Goal: Task Accomplishment & Management: Manage account settings

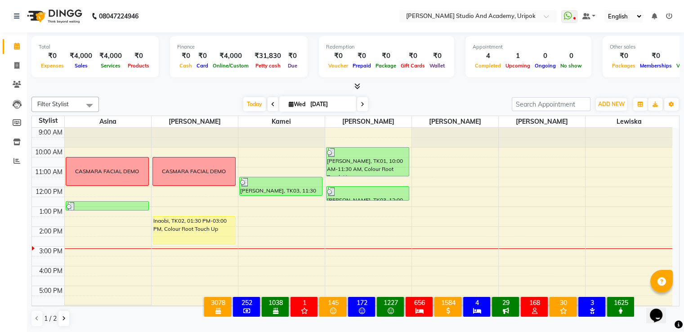
scroll to position [17, 0]
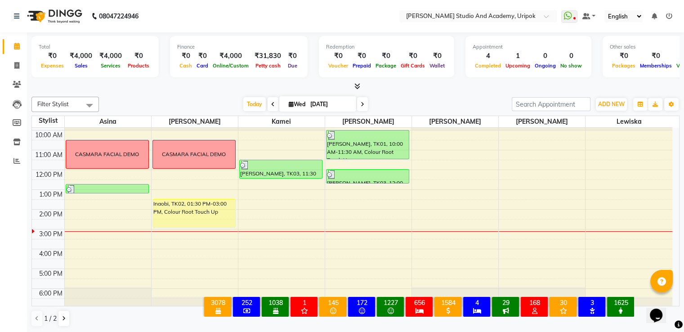
click at [156, 252] on div "9:00 AM 10:00 AM 11:00 AM 12:00 PM 1:00 PM 2:00 PM 3:00 PM 4:00 PM 5:00 PM 6:00…" at bounding box center [352, 209] width 640 height 197
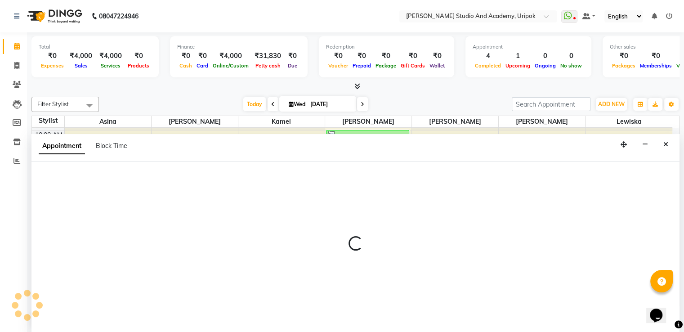
scroll to position [0, 0]
select select "84642"
select select "960"
select select "tentative"
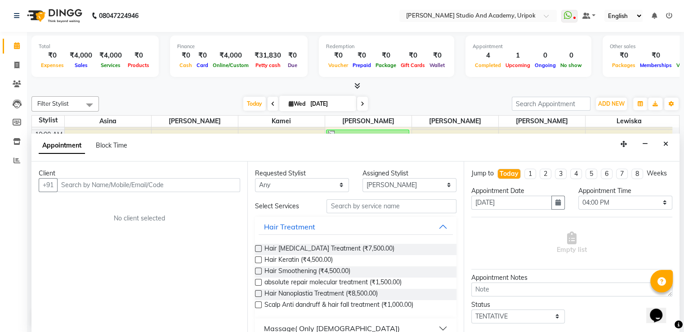
click at [127, 182] on input "text" at bounding box center [148, 185] width 183 height 14
click at [313, 185] on select "Any [PERSON_NAME] [PERSON_NAME] Maimom [PERSON_NAME] [PERSON_NAME]" at bounding box center [302, 185] width 94 height 14
select select "84642"
click at [255, 178] on select "Any [PERSON_NAME] [PERSON_NAME] Maimom [PERSON_NAME] [PERSON_NAME]" at bounding box center [302, 185] width 94 height 14
click at [364, 199] on input "text" at bounding box center [391, 206] width 130 height 14
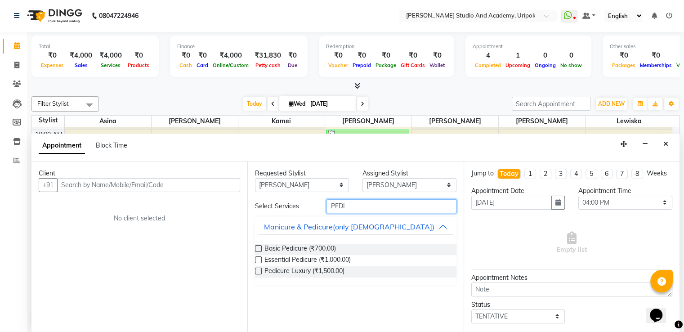
type input "PEDI"
click at [256, 259] on label at bounding box center [258, 259] width 7 height 7
click at [256, 259] on input "checkbox" at bounding box center [258, 261] width 6 height 6
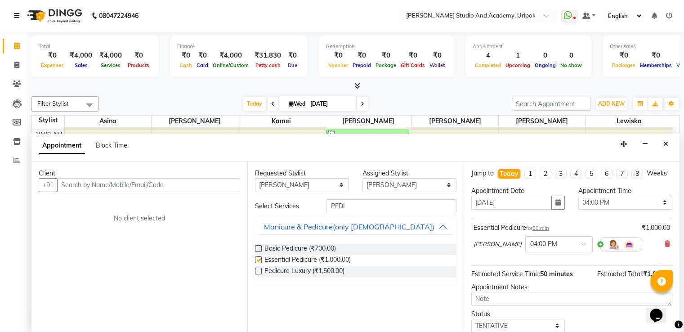
checkbox input "false"
click at [153, 181] on input "text" at bounding box center [148, 185] width 183 height 14
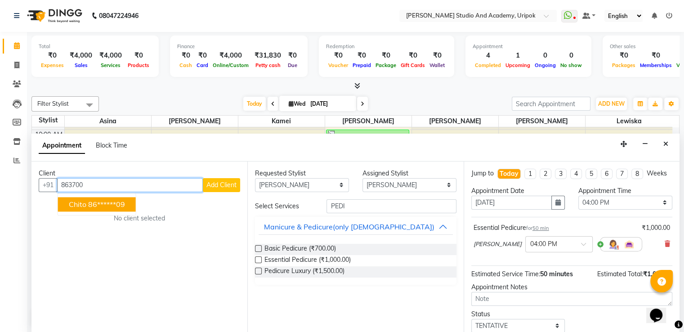
click at [130, 200] on button "Chito 86******09" at bounding box center [97, 204] width 78 height 14
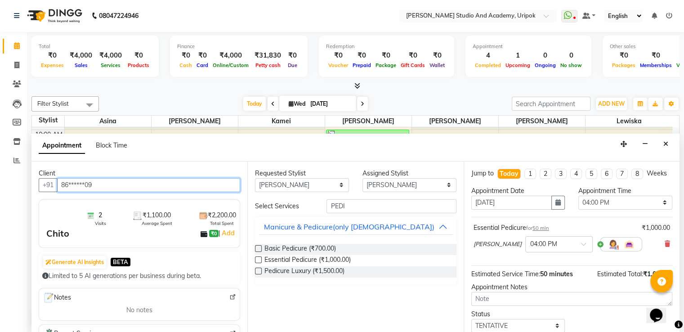
scroll to position [65, 0]
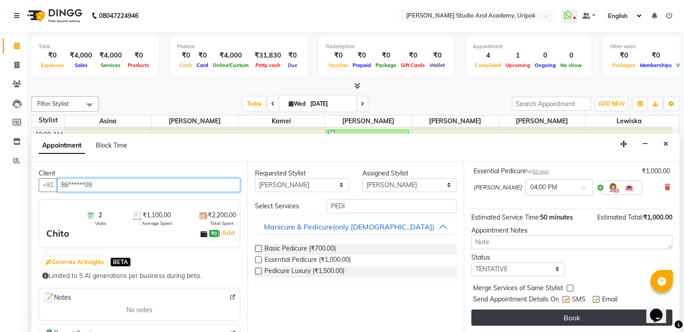
type input "86******09"
click at [539, 316] on button "Book" at bounding box center [571, 317] width 201 height 16
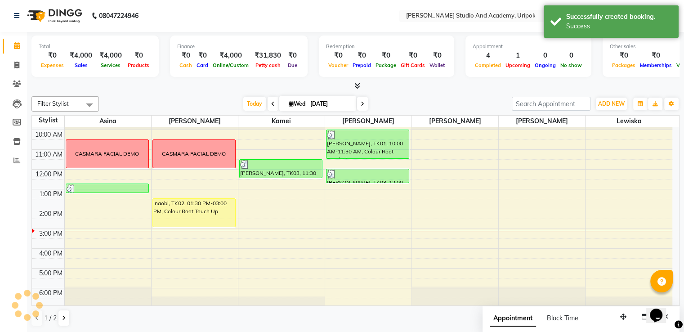
scroll to position [0, 0]
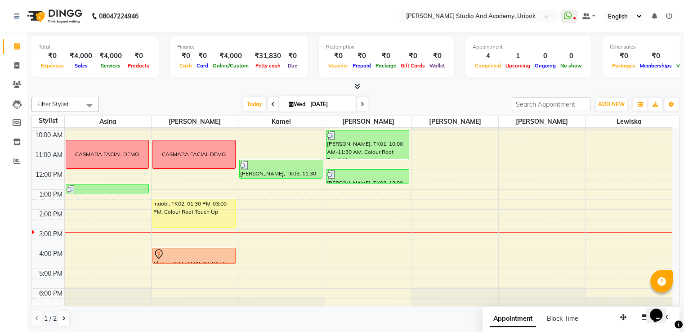
click at [263, 252] on div "9:00 AM 10:00 AM 11:00 AM 12:00 PM 1:00 PM 2:00 PM 3:00 PM 4:00 PM 5:00 PM 6:00…" at bounding box center [352, 209] width 640 height 197
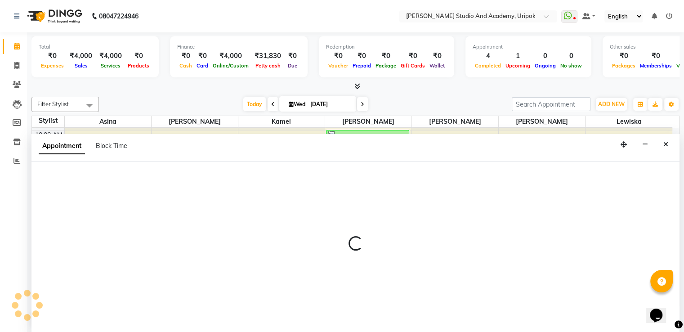
select select "71758"
select select "tentative"
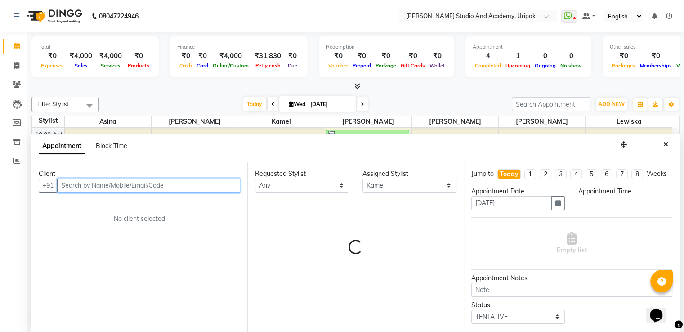
scroll to position [0, 0]
select select "960"
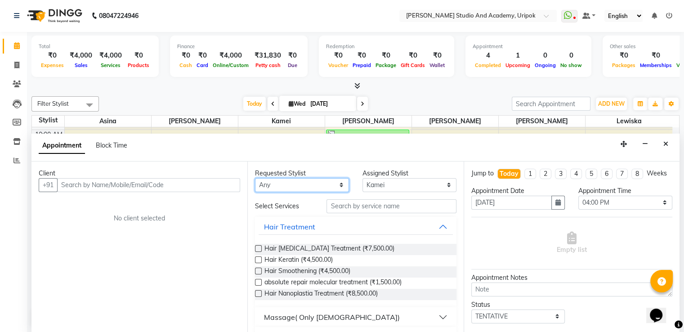
click at [280, 183] on select "Any [PERSON_NAME] [PERSON_NAME] Maimom [PERSON_NAME] [PERSON_NAME]" at bounding box center [302, 185] width 94 height 14
select select "71758"
click at [255, 178] on select "Any [PERSON_NAME] [PERSON_NAME] Maimom [PERSON_NAME] [PERSON_NAME]" at bounding box center [302, 185] width 94 height 14
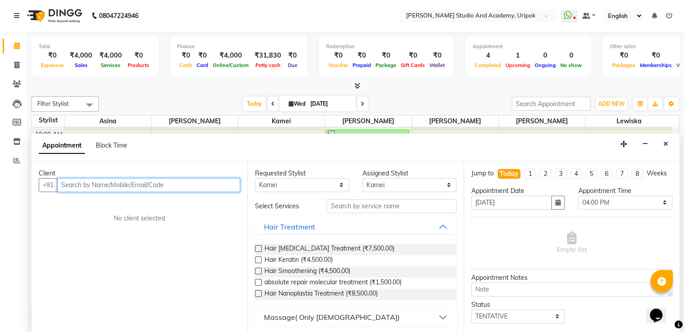
click at [169, 183] on input "text" at bounding box center [148, 185] width 183 height 14
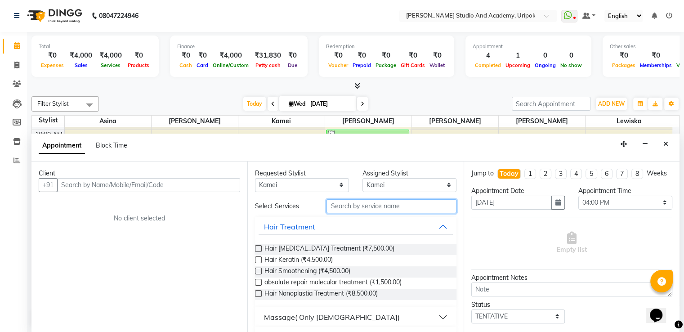
click at [376, 207] on input "text" at bounding box center [391, 206] width 130 height 14
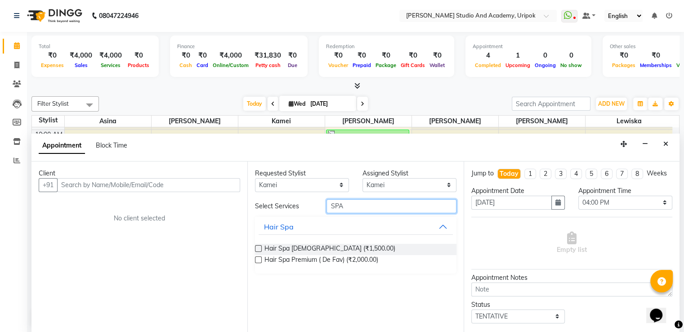
type input "SPA"
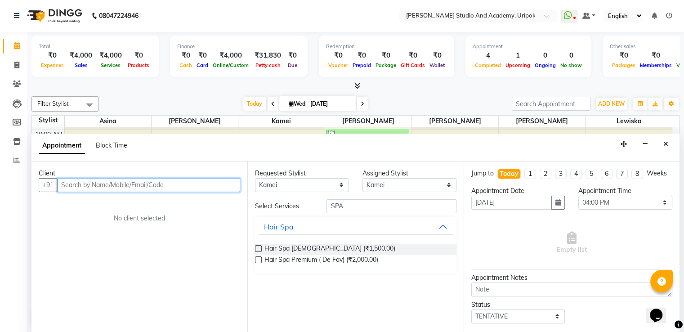
click at [128, 182] on input "text" at bounding box center [148, 185] width 183 height 14
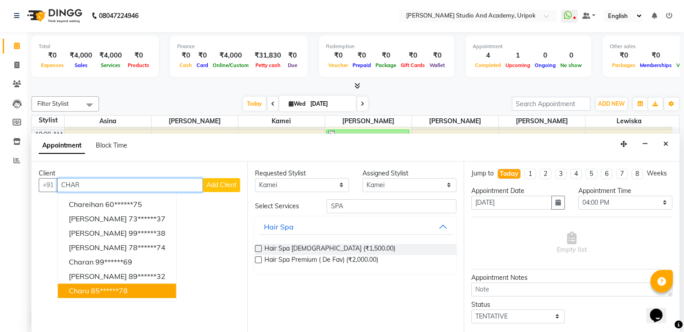
click at [94, 284] on button "[PERSON_NAME] 85******78" at bounding box center [117, 290] width 118 height 14
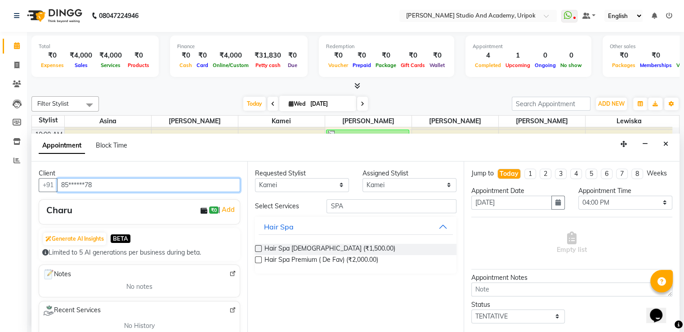
type input "85******78"
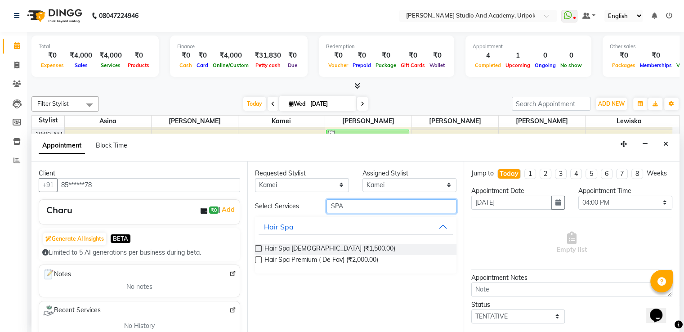
click at [384, 208] on input "SPA" at bounding box center [391, 206] width 130 height 14
type input "S"
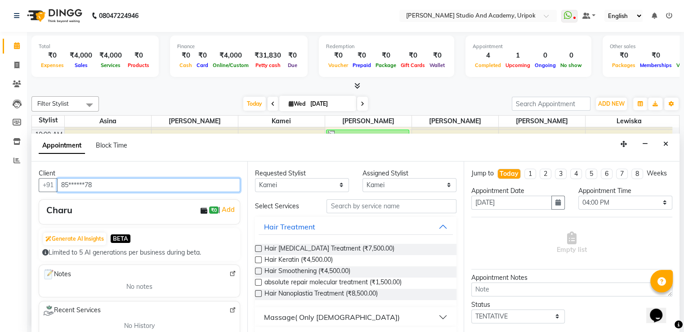
click at [138, 189] on input "85******78" at bounding box center [148, 185] width 183 height 14
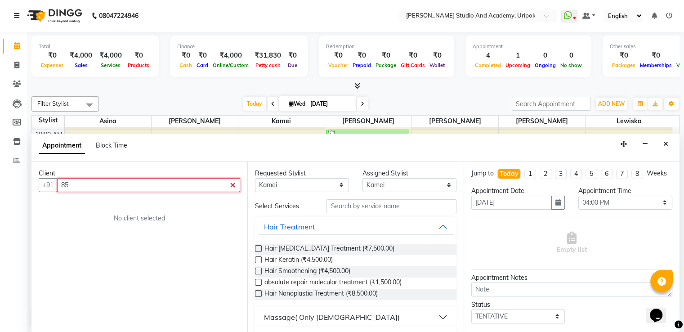
type input "8"
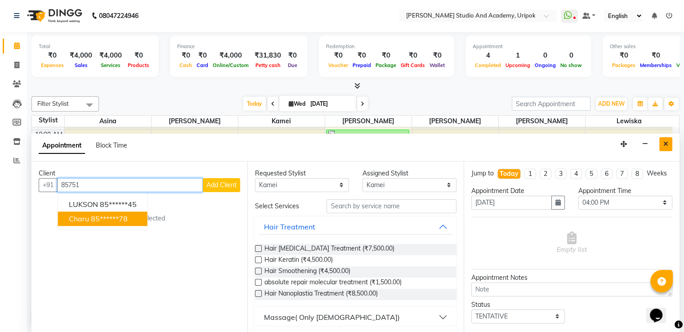
type input "85751"
click at [667, 146] on icon "Close" at bounding box center [665, 144] width 5 height 6
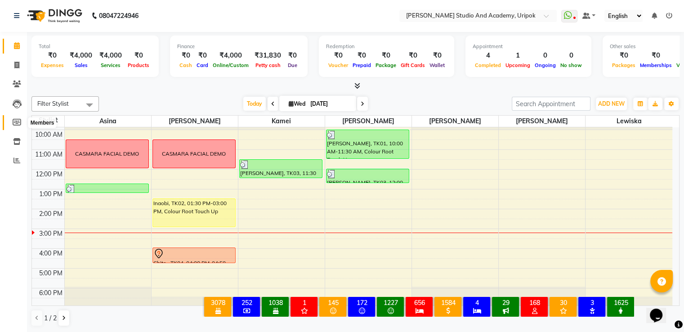
click at [16, 121] on icon at bounding box center [17, 122] width 9 height 7
select select
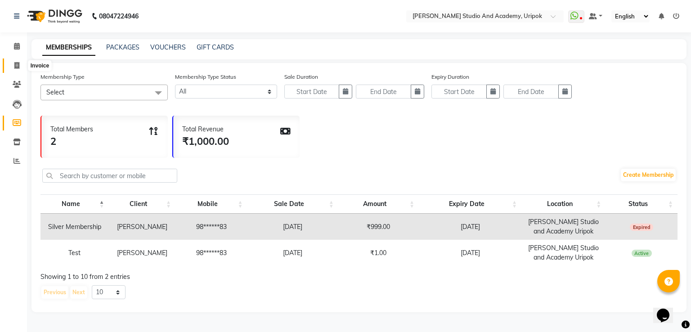
click at [18, 67] on icon at bounding box center [16, 65] width 5 height 7
select select "service"
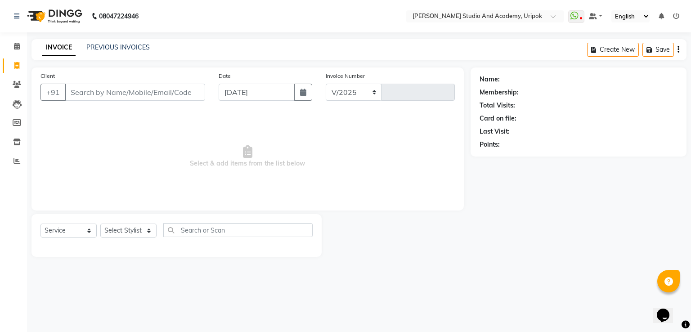
select select "4880"
type input "1192"
click at [97, 91] on input "Client" at bounding box center [135, 92] width 140 height 17
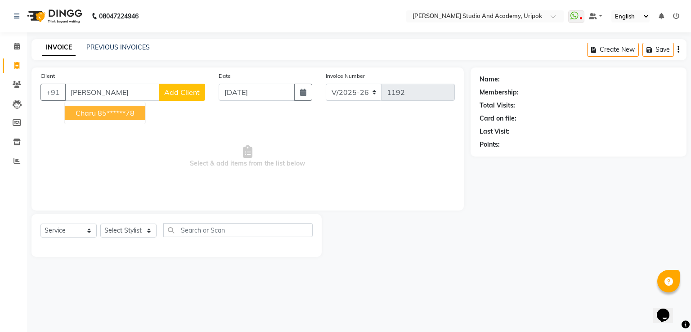
click at [101, 116] on ngb-highlight "85******78" at bounding box center [116, 112] width 37 height 9
type input "85******78"
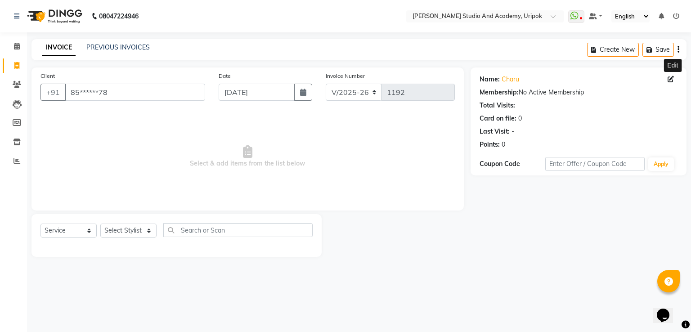
click at [670, 80] on icon at bounding box center [670, 79] width 6 height 6
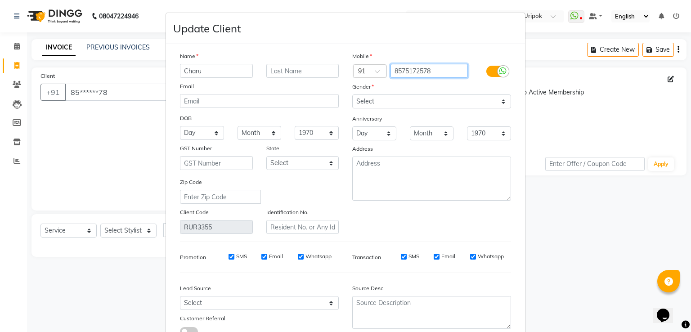
click at [438, 70] on input "8575172578" at bounding box center [429, 71] width 78 height 14
type input "8575172574"
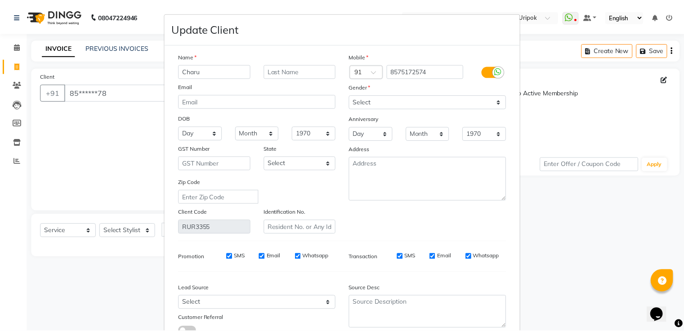
scroll to position [72, 0]
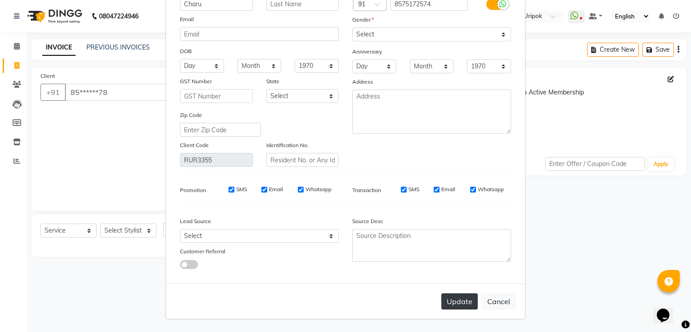
click at [445, 302] on button "Update" at bounding box center [459, 301] width 36 height 16
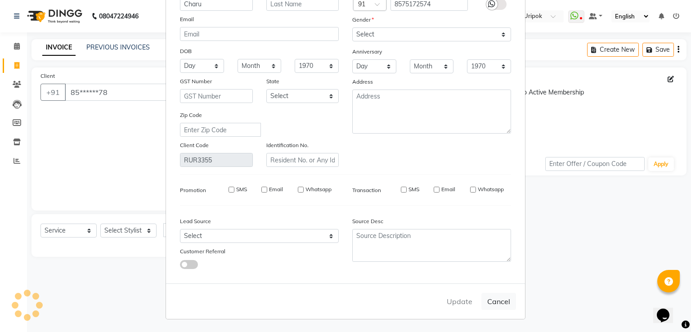
type input "85******74"
select select
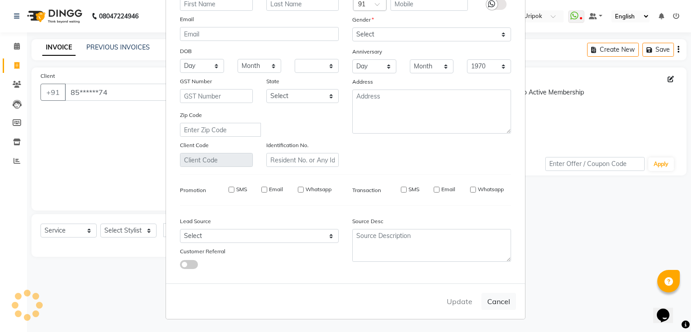
select select
checkbox input "false"
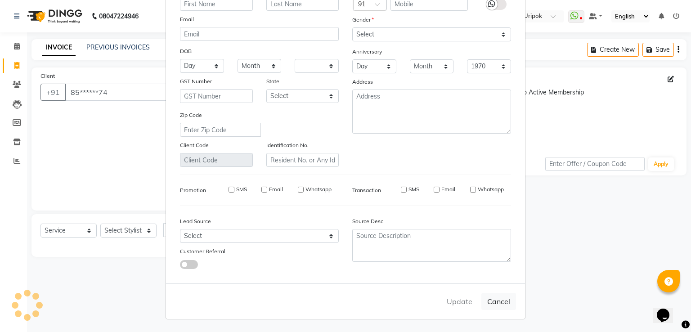
checkbox input "false"
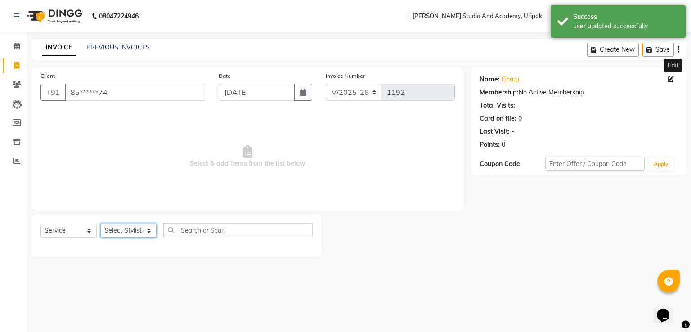
click at [148, 228] on select "Select Stylist [PERSON_NAME] [PERSON_NAME] [PERSON_NAME] [PERSON_NAME] [PERSON_…" at bounding box center [128, 230] width 56 height 14
click at [21, 45] on span at bounding box center [17, 46] width 16 height 10
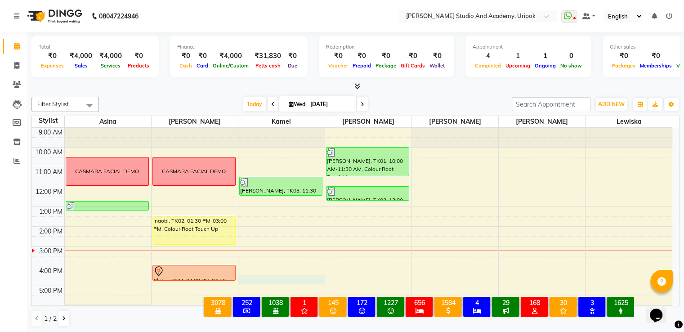
click at [252, 280] on div "9:00 AM 10:00 AM 11:00 AM 12:00 PM 1:00 PM 2:00 PM 3:00 PM 4:00 PM 5:00 PM 6:00…" at bounding box center [352, 226] width 640 height 197
select select "71758"
select select "tentative"
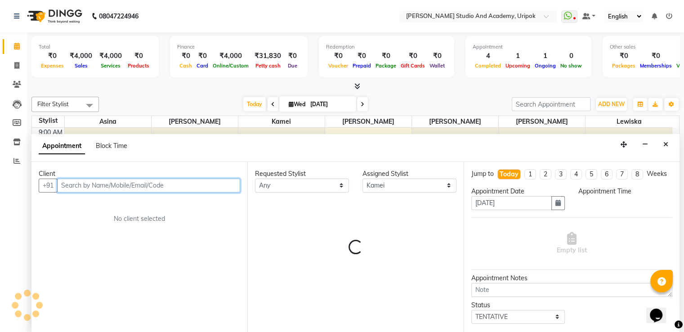
scroll to position [0, 0]
select select "990"
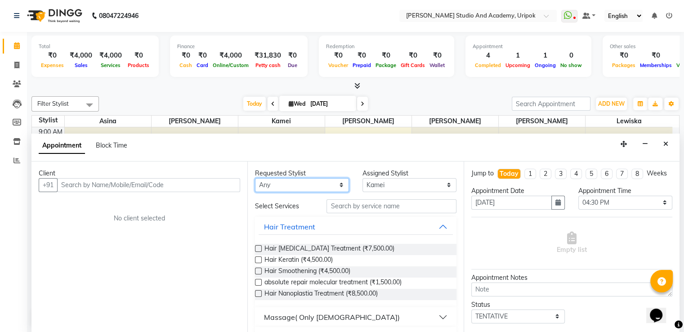
click at [308, 186] on select "Any [PERSON_NAME] [PERSON_NAME] Maimom [PERSON_NAME] [PERSON_NAME]" at bounding box center [302, 185] width 94 height 14
select select "71758"
click at [255, 178] on select "Any [PERSON_NAME] [PERSON_NAME] Maimom [PERSON_NAME] [PERSON_NAME]" at bounding box center [302, 185] width 94 height 14
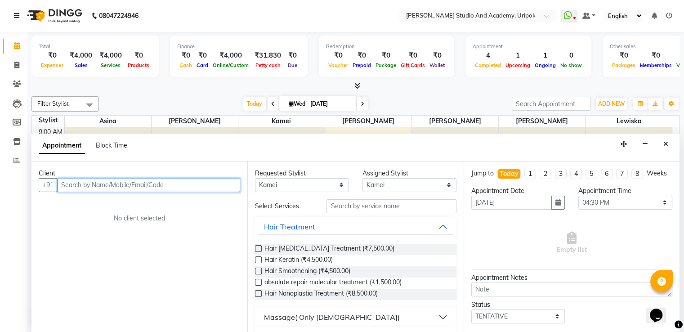
click at [138, 181] on input "text" at bounding box center [148, 185] width 183 height 14
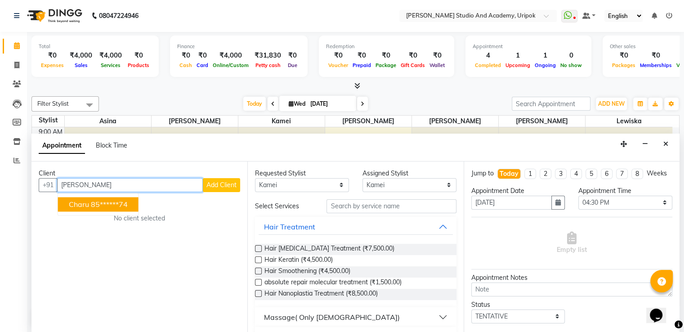
click at [116, 203] on ngb-highlight "85******74" at bounding box center [109, 204] width 37 height 9
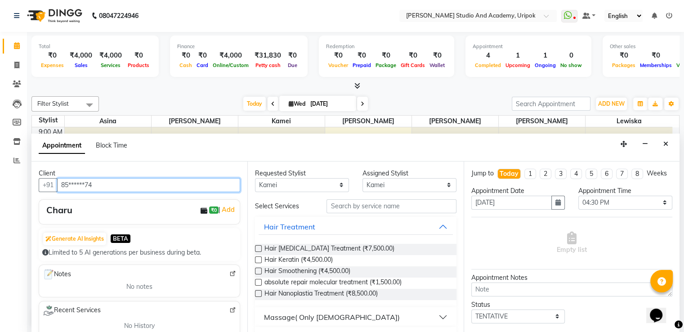
type input "85******74"
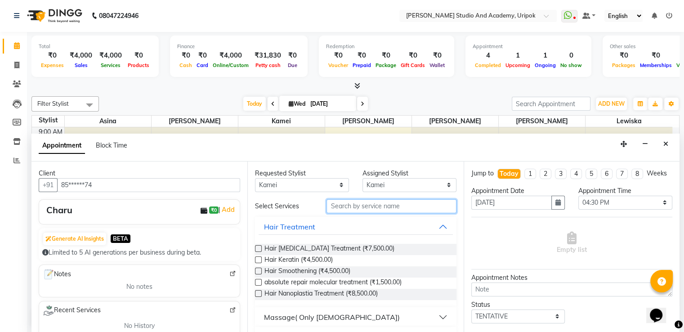
click at [340, 206] on input "text" at bounding box center [391, 206] width 130 height 14
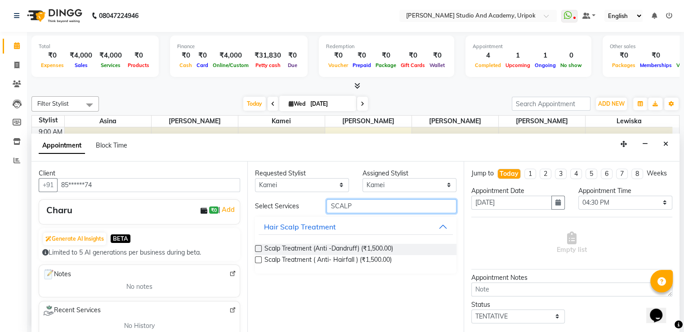
type input "SCALP"
click at [259, 249] on label at bounding box center [258, 248] width 7 height 7
click at [259, 249] on input "checkbox" at bounding box center [258, 249] width 6 height 6
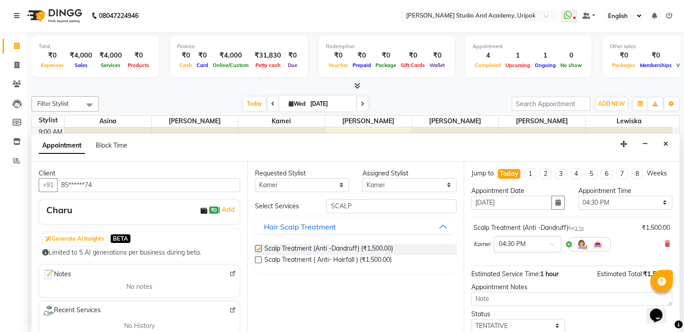
checkbox input "false"
click at [257, 259] on label at bounding box center [258, 259] width 7 height 7
click at [257, 259] on input "checkbox" at bounding box center [258, 261] width 6 height 6
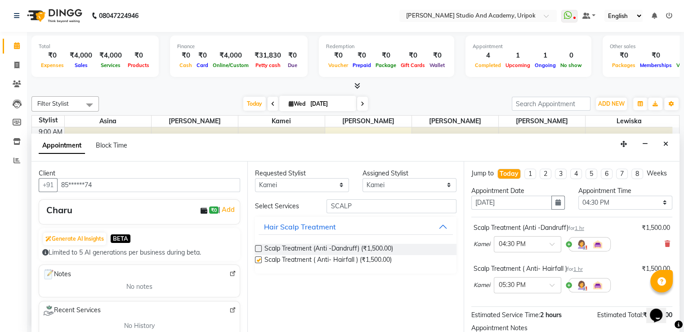
checkbox input "false"
click at [665, 247] on icon at bounding box center [667, 244] width 5 height 6
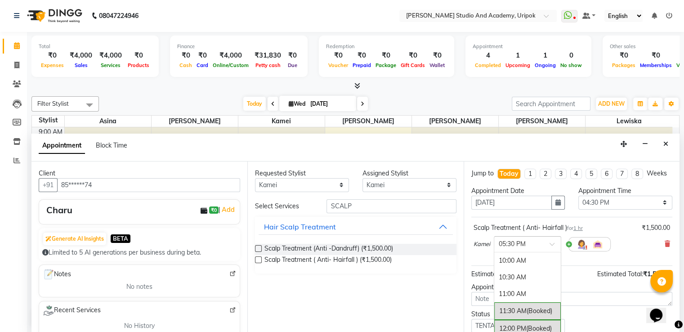
click at [543, 248] on div at bounding box center [527, 243] width 67 height 9
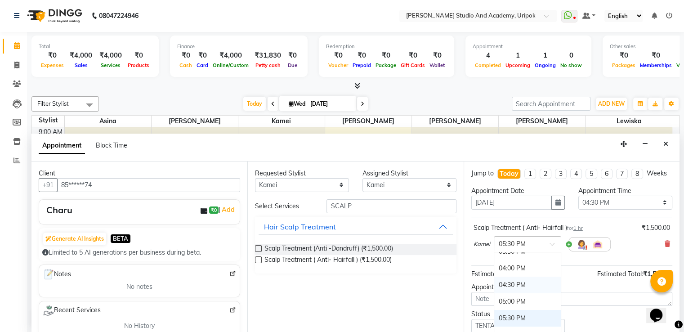
click at [514, 290] on div "04:30 PM" at bounding box center [527, 285] width 67 height 17
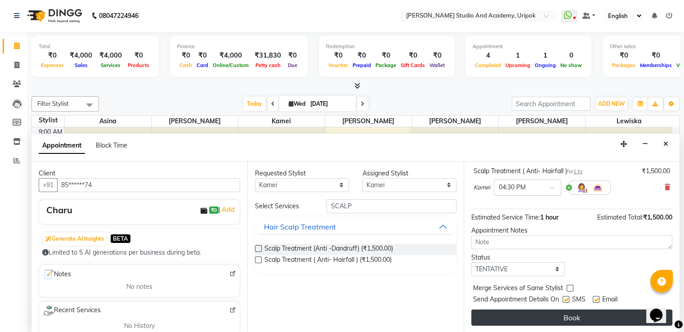
click at [577, 317] on button "Book" at bounding box center [571, 317] width 201 height 16
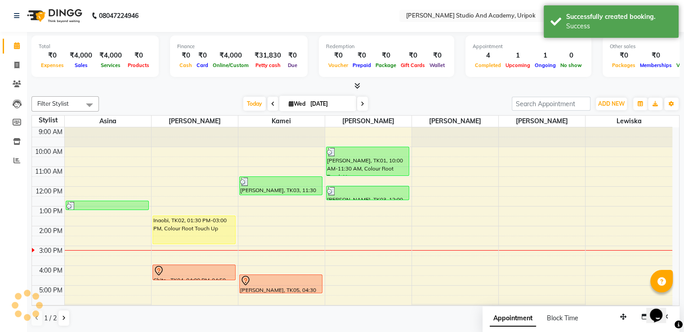
scroll to position [0, 0]
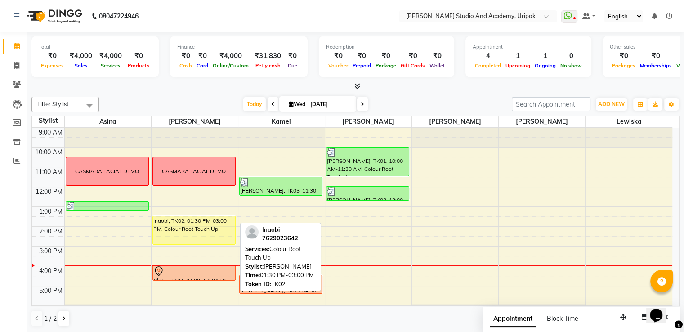
click at [182, 220] on div "Inaobi, TK02, 01:30 PM-03:00 PM, Colour Root Touch Up" at bounding box center [194, 230] width 82 height 28
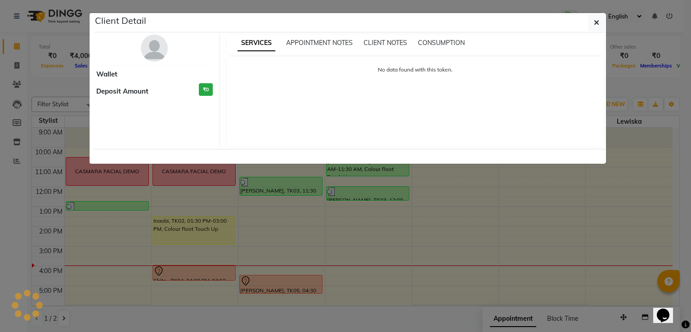
select select "1"
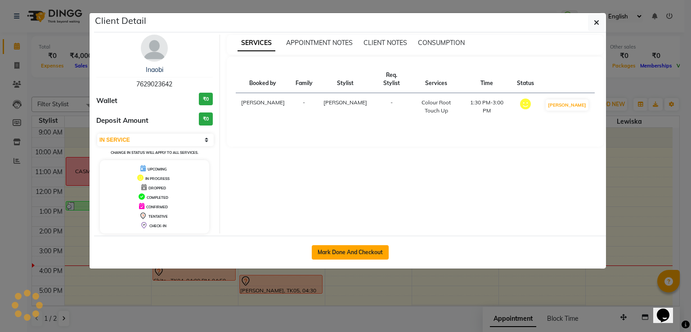
click at [342, 250] on button "Mark Done And Checkout" at bounding box center [350, 252] width 77 height 14
select select "service"
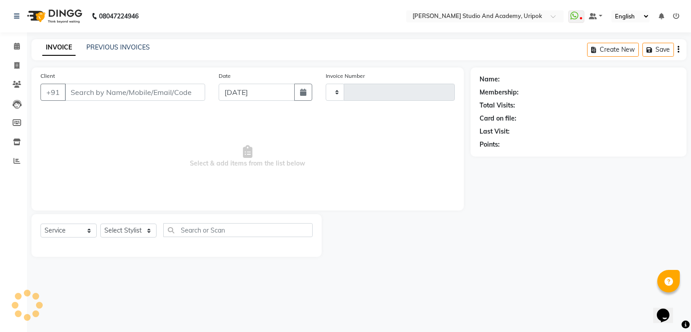
type input "1192"
select select "4880"
type input "76******42"
select select "84642"
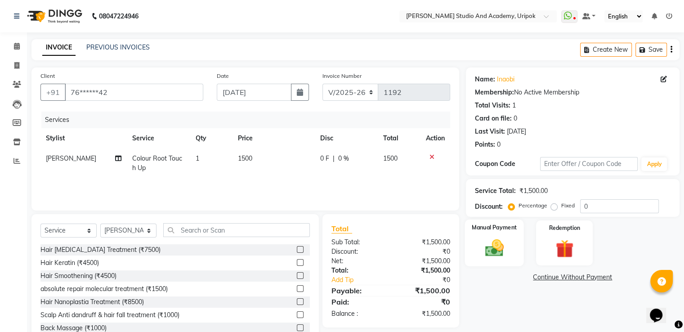
click at [493, 247] on img at bounding box center [494, 248] width 30 height 22
click at [558, 279] on span "GPay" at bounding box center [563, 277] width 18 height 10
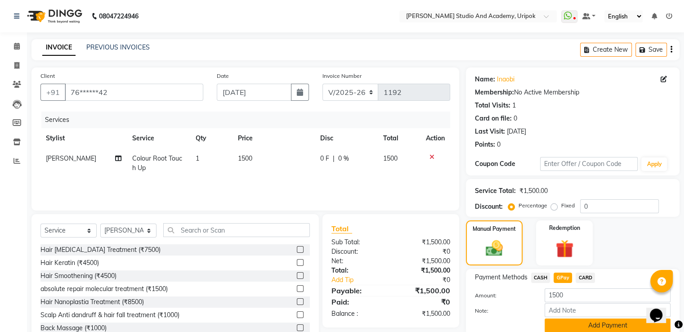
click at [563, 327] on button "Add Payment" at bounding box center [608, 325] width 126 height 14
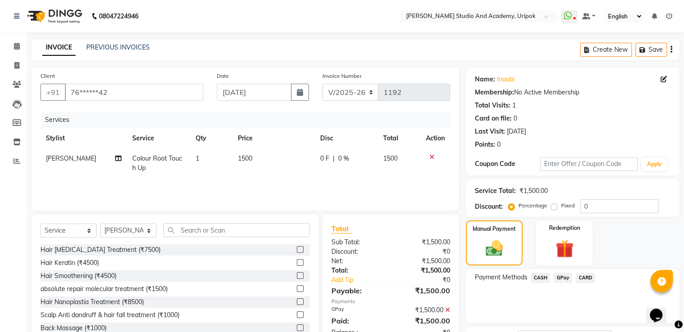
scroll to position [73, 0]
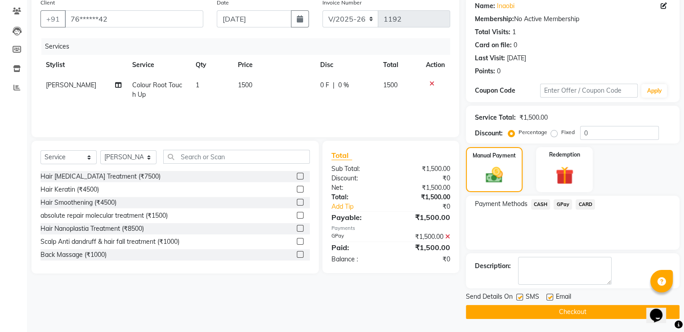
click at [577, 309] on button "Checkout" at bounding box center [573, 312] width 214 height 14
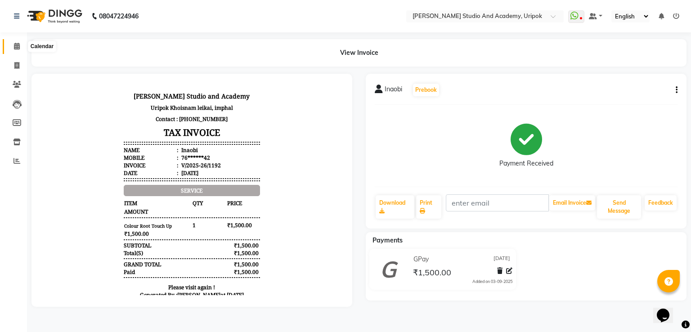
click at [16, 46] on icon at bounding box center [17, 46] width 6 height 7
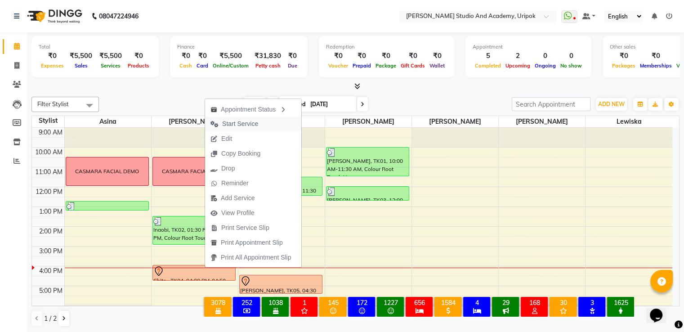
click at [236, 125] on span "Start Service" at bounding box center [240, 123] width 36 height 9
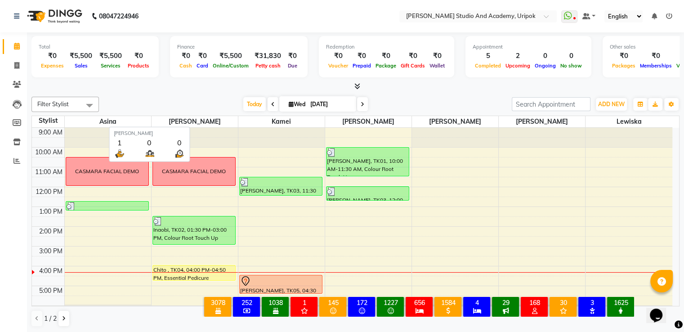
click at [236, 125] on span "[PERSON_NAME]" at bounding box center [195, 121] width 86 height 11
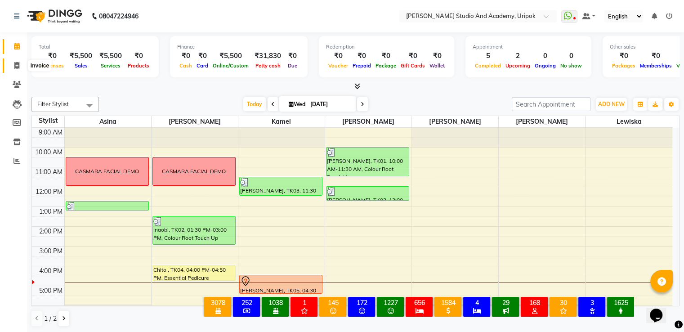
click at [11, 70] on span at bounding box center [17, 66] width 16 height 10
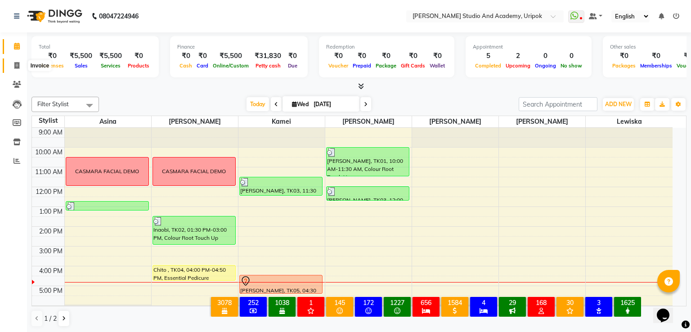
select select "service"
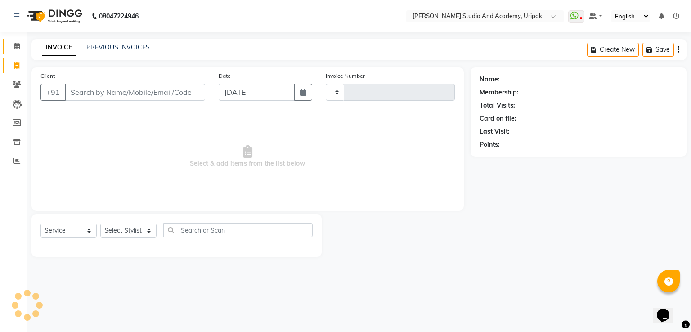
type input "1193"
select select "4880"
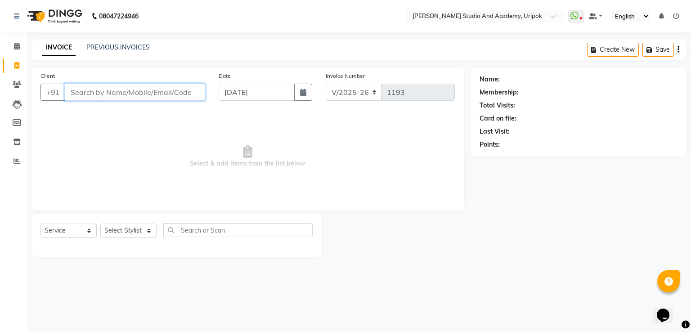
click at [120, 94] on input "Client" at bounding box center [135, 92] width 140 height 17
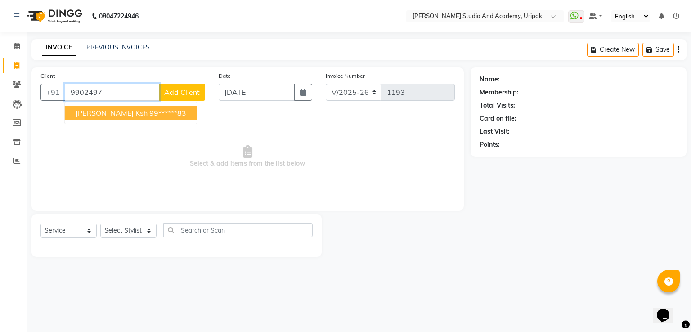
click at [149, 109] on ngb-highlight "99******83" at bounding box center [167, 112] width 37 height 9
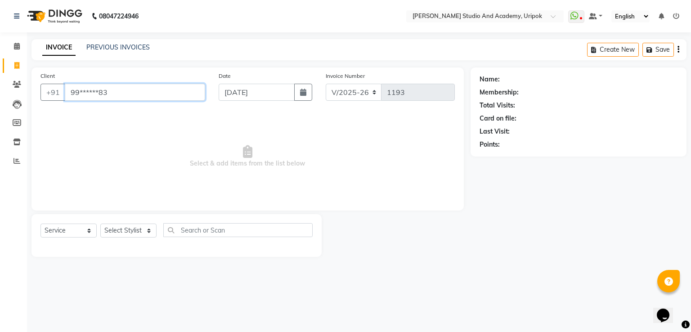
type input "99******83"
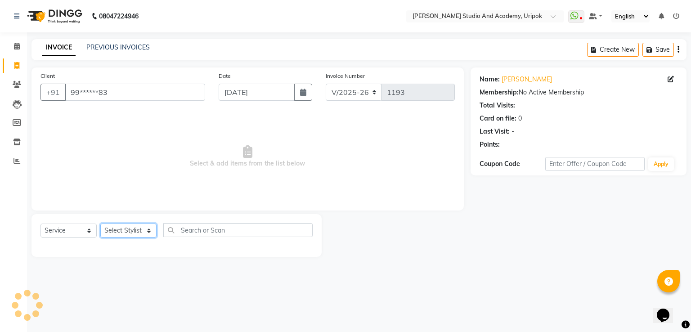
click at [145, 227] on select "Select Stylist [PERSON_NAME] [PERSON_NAME] [PERSON_NAME] [PERSON_NAME] [PERSON_…" at bounding box center [128, 230] width 56 height 14
select select "29614"
click at [100, 224] on select "Select Stylist [PERSON_NAME] [PERSON_NAME] [PERSON_NAME] [PERSON_NAME] [PERSON_…" at bounding box center [128, 230] width 56 height 14
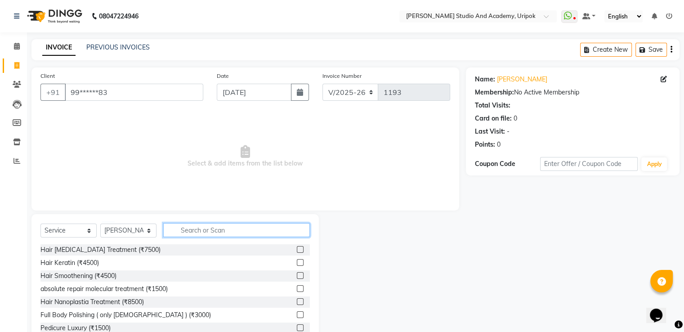
click at [192, 234] on input "text" at bounding box center [236, 230] width 147 height 14
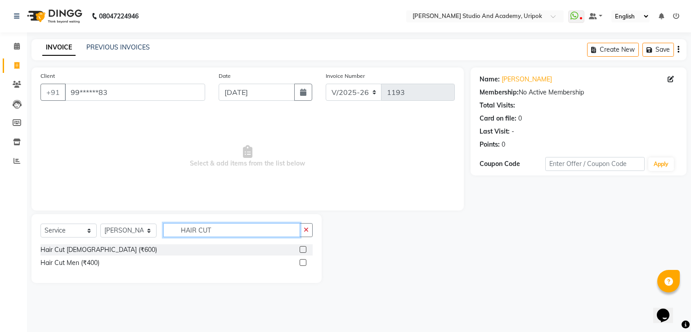
type input "HAIR CUT"
click at [302, 263] on label at bounding box center [302, 262] width 7 height 7
click at [302, 263] on input "checkbox" at bounding box center [302, 263] width 6 height 6
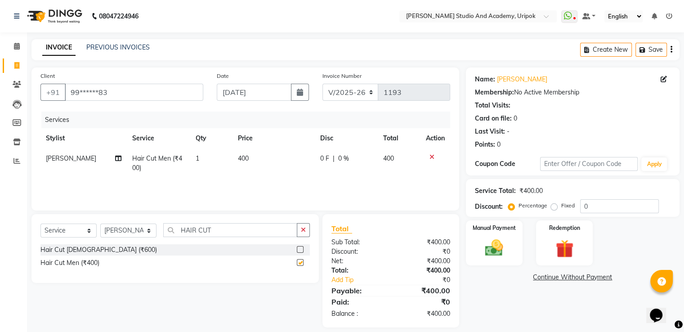
checkbox input "false"
click at [509, 245] on div "Manual Payment" at bounding box center [494, 242] width 59 height 46
click at [562, 279] on span "GPay" at bounding box center [563, 277] width 18 height 10
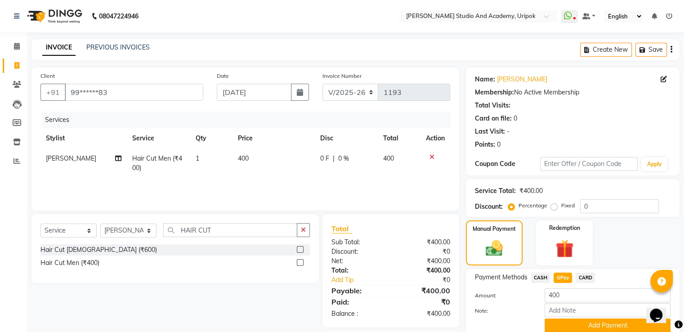
scroll to position [36, 0]
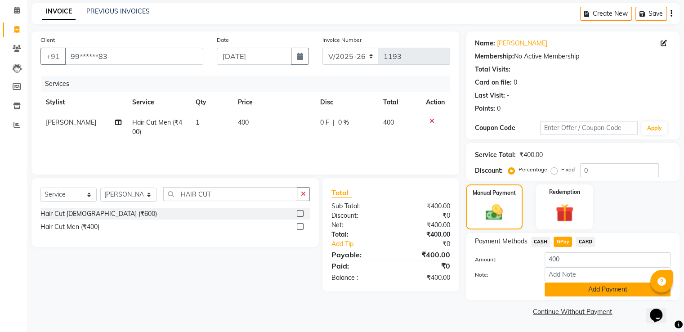
click at [606, 285] on button "Add Payment" at bounding box center [608, 289] width 126 height 14
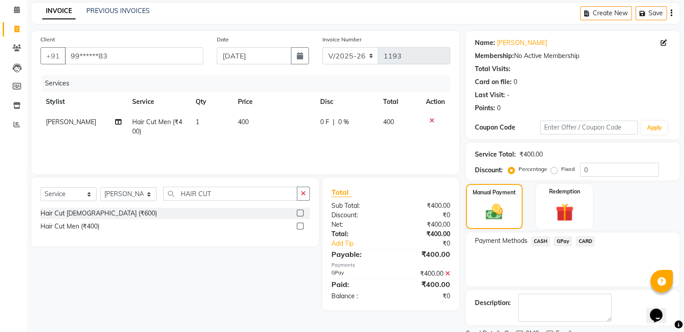
scroll to position [73, 0]
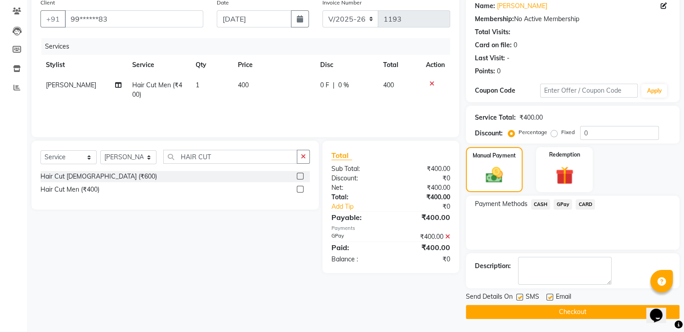
click at [598, 308] on button "Checkout" at bounding box center [573, 312] width 214 height 14
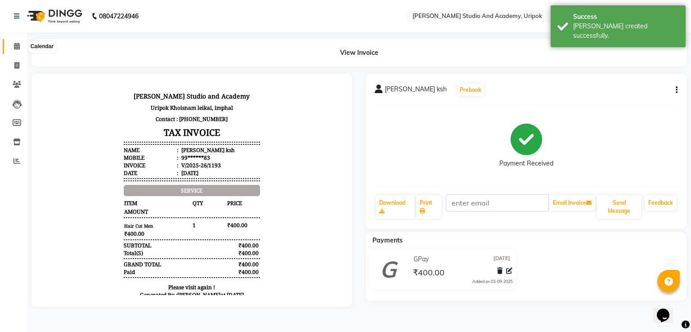
click at [17, 45] on icon at bounding box center [17, 46] width 6 height 7
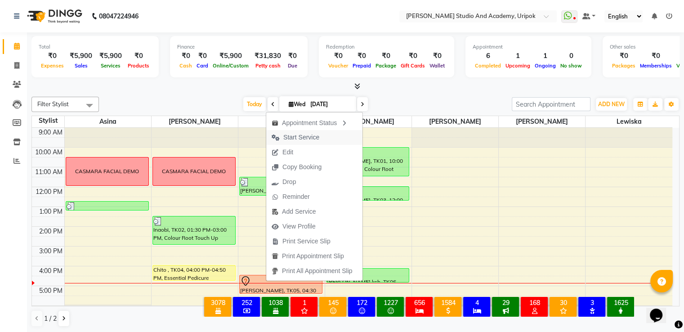
click at [312, 137] on span "Start Service" at bounding box center [301, 137] width 36 height 9
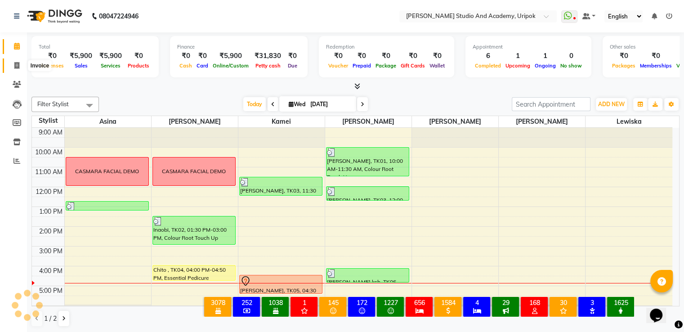
click at [17, 66] on icon at bounding box center [16, 65] width 5 height 7
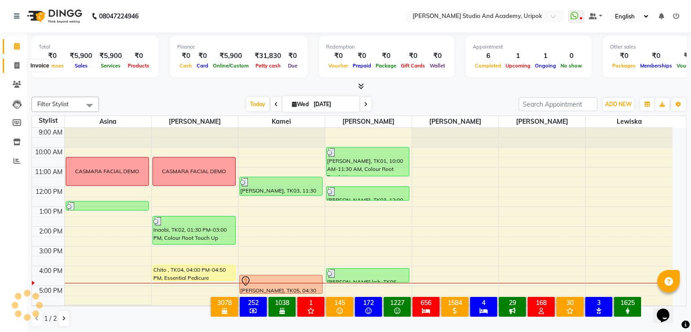
select select "service"
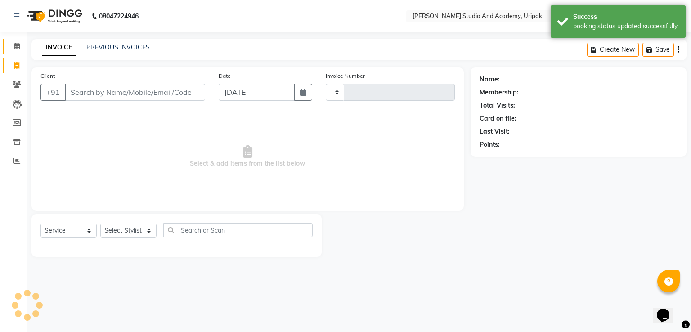
type input "1194"
select select "4880"
click at [17, 45] on icon at bounding box center [17, 46] width 6 height 7
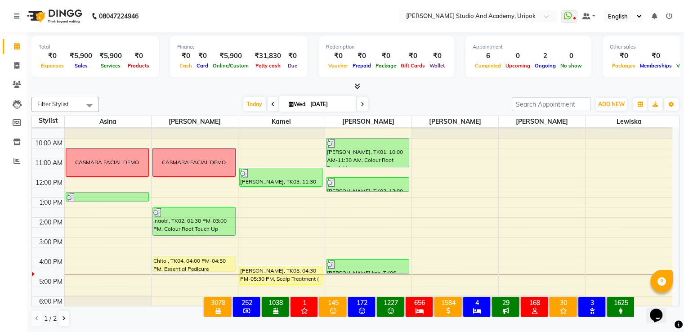
scroll to position [17, 0]
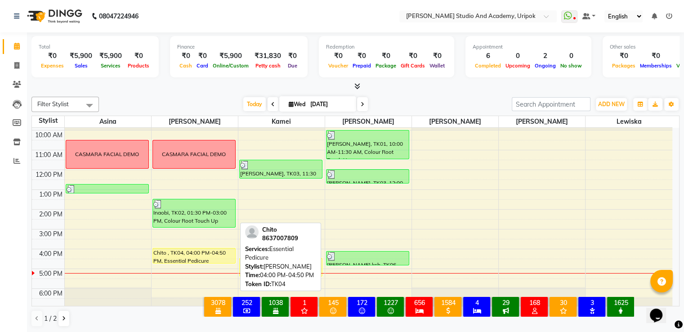
click at [193, 261] on div at bounding box center [194, 263] width 82 height 4
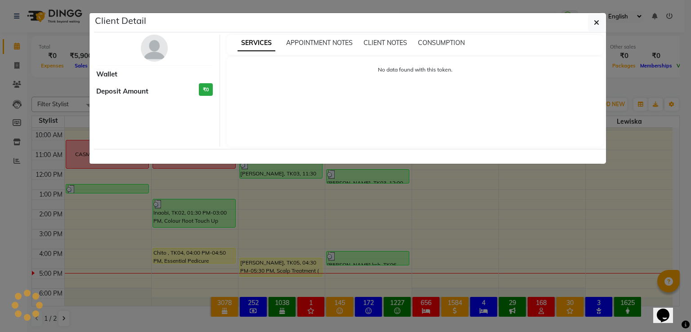
select select "1"
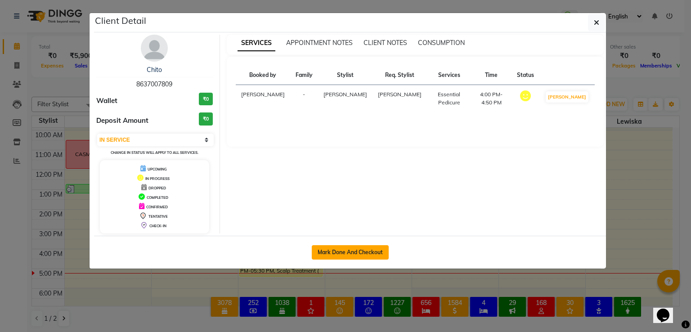
click at [344, 249] on button "Mark Done And Checkout" at bounding box center [350, 252] width 77 height 14
select select "service"
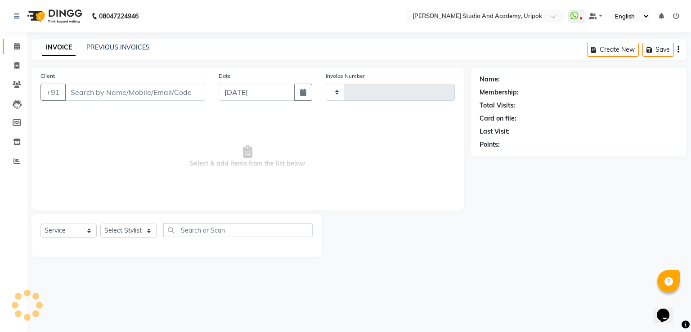
type input "1194"
select select "4880"
type input "86******09"
select select "84642"
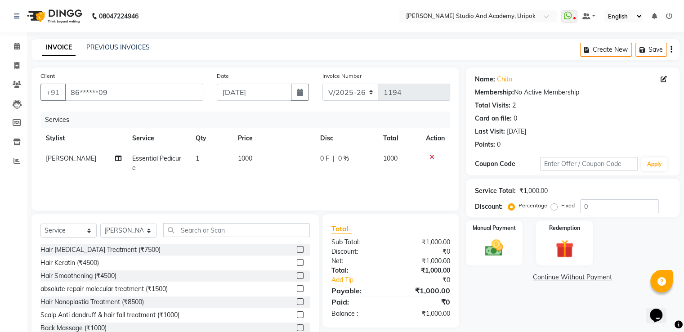
click at [431, 155] on icon at bounding box center [431, 157] width 5 height 6
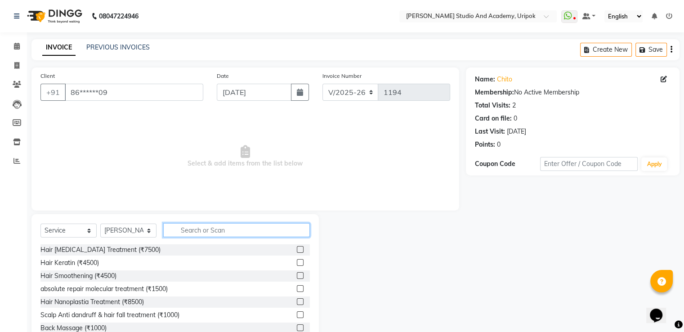
click at [191, 230] on input "text" at bounding box center [236, 230] width 147 height 14
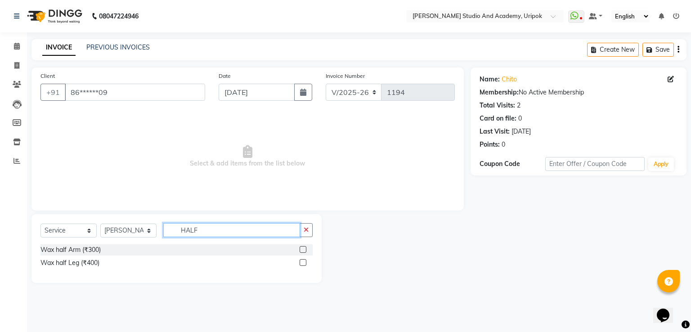
type input "HALF"
click at [304, 264] on label at bounding box center [302, 262] width 7 height 7
click at [304, 264] on input "checkbox" at bounding box center [302, 263] width 6 height 6
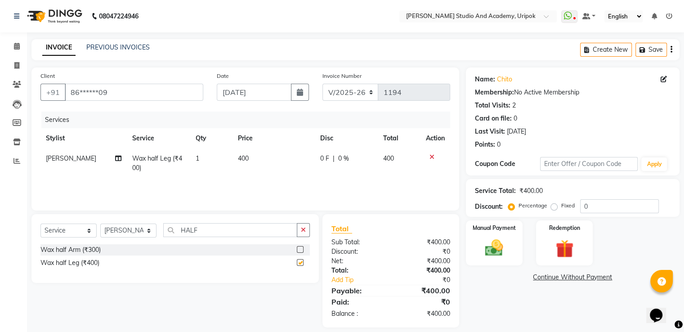
checkbox input "false"
click at [234, 228] on input "HALF" at bounding box center [230, 230] width 134 height 14
type input "H"
type input "UNDER"
click at [300, 262] on label at bounding box center [300, 262] width 7 height 7
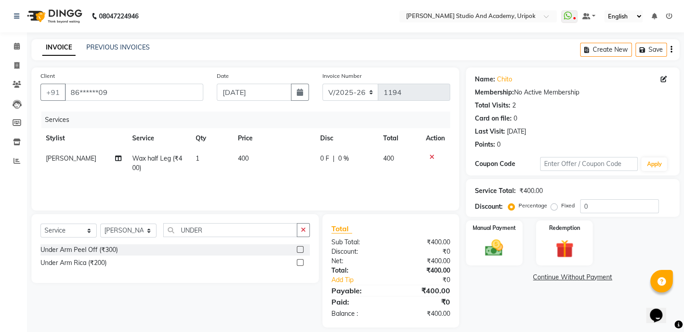
click at [300, 262] on input "checkbox" at bounding box center [300, 263] width 6 height 6
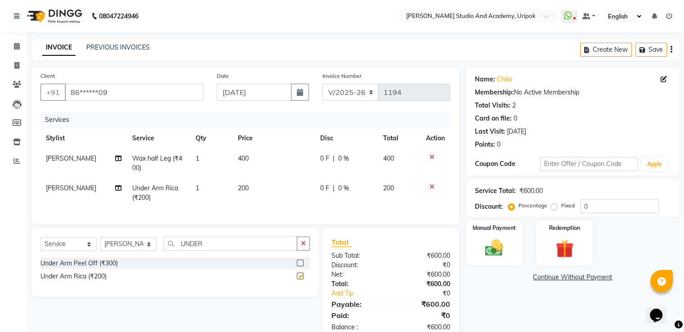
checkbox input "false"
click at [224, 249] on input "UNDER" at bounding box center [230, 244] width 134 height 14
type input "U"
type input "FOOT"
click at [300, 266] on label at bounding box center [300, 262] width 7 height 7
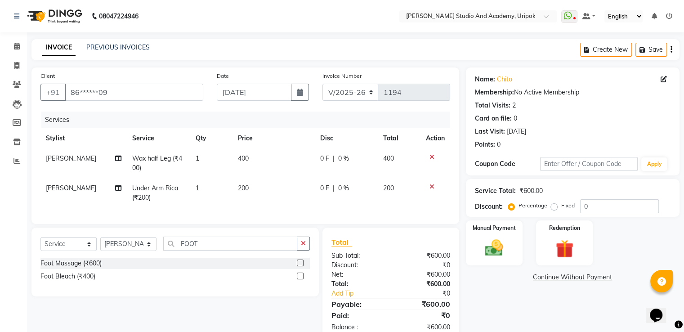
click at [300, 266] on input "checkbox" at bounding box center [300, 263] width 6 height 6
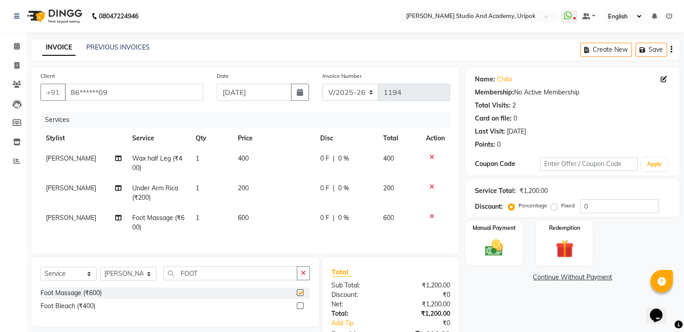
checkbox input "false"
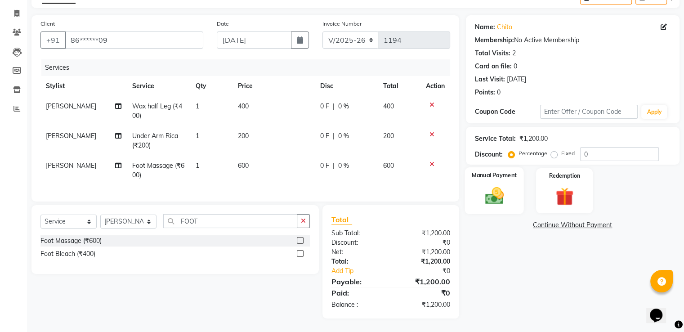
click at [505, 188] on img at bounding box center [494, 196] width 30 height 22
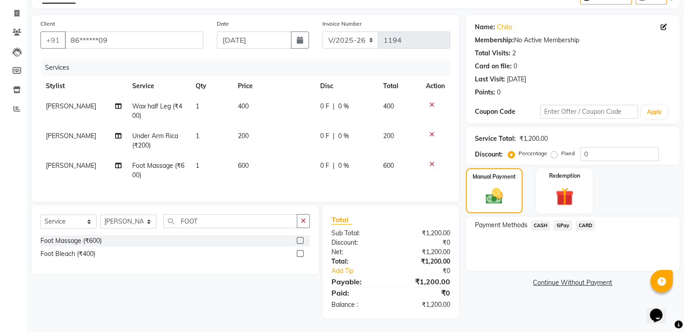
click at [562, 220] on span "GPay" at bounding box center [563, 225] width 18 height 10
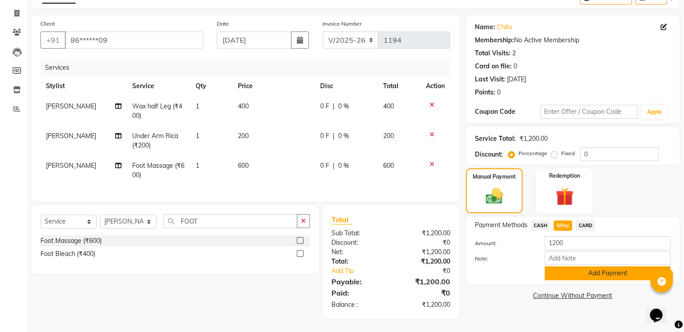
click at [608, 268] on button "Add Payment" at bounding box center [608, 273] width 126 height 14
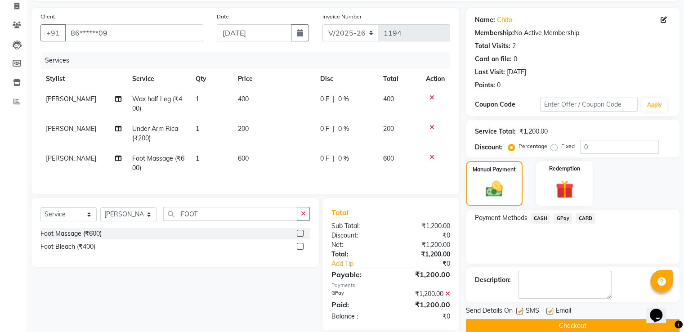
click at [601, 324] on button "Checkout" at bounding box center [573, 326] width 214 height 14
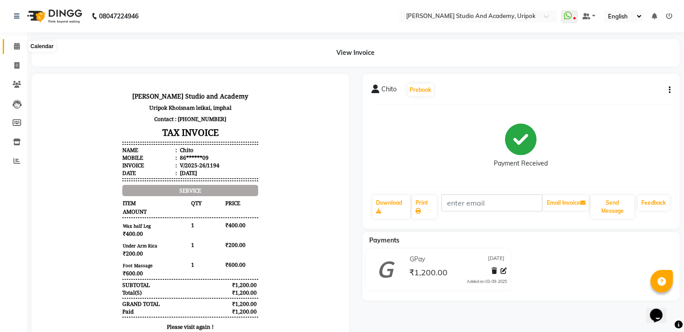
click at [19, 45] on icon at bounding box center [17, 46] width 6 height 7
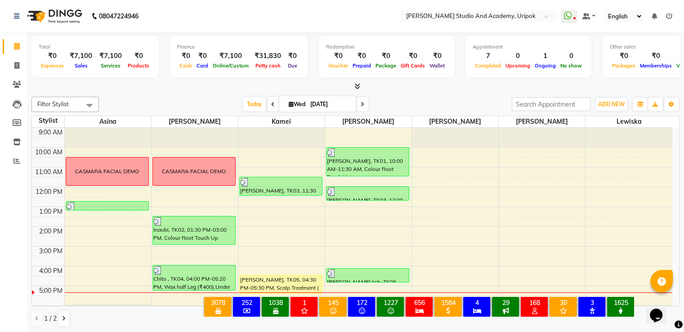
click at [362, 102] on icon at bounding box center [363, 104] width 4 height 5
type input "[DATE]"
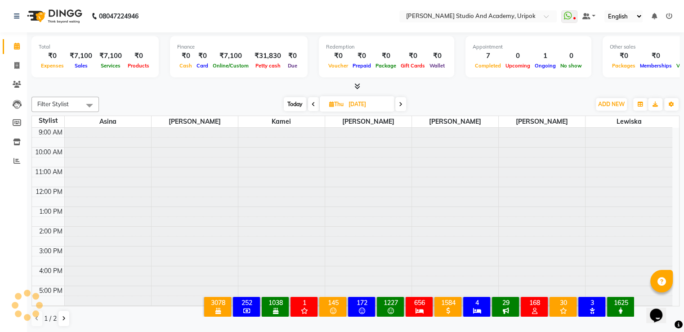
scroll to position [17, 0]
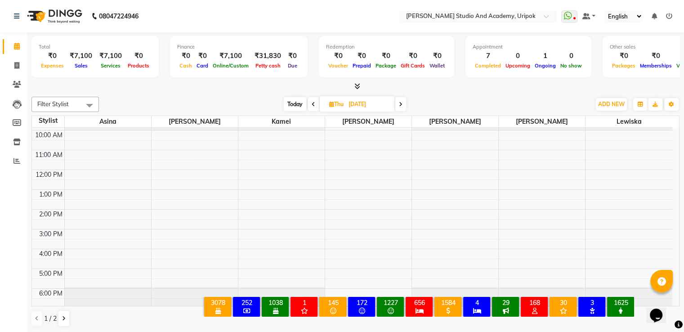
click at [347, 270] on div "9:00 AM 10:00 AM 11:00 AM 12:00 PM 1:00 PM 2:00 PM 3:00 PM 4:00 PM 5:00 PM 6:00…" at bounding box center [352, 209] width 640 height 197
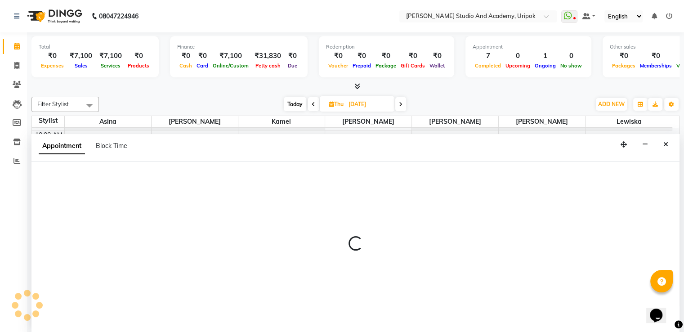
select select "29614"
select select "tentative"
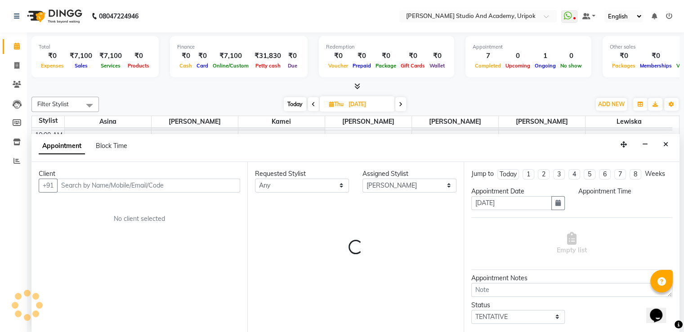
scroll to position [0, 0]
select select "1020"
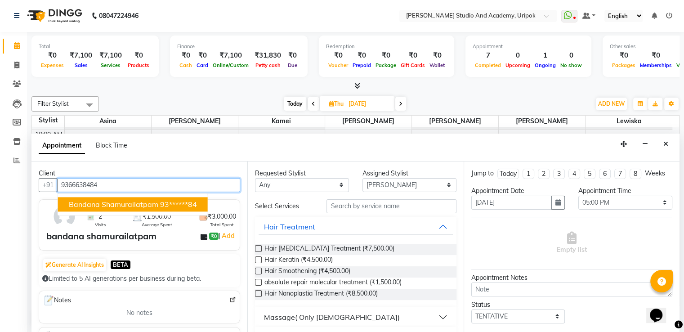
click at [117, 203] on span "bandana shamurailatpam" at bounding box center [113, 204] width 89 height 9
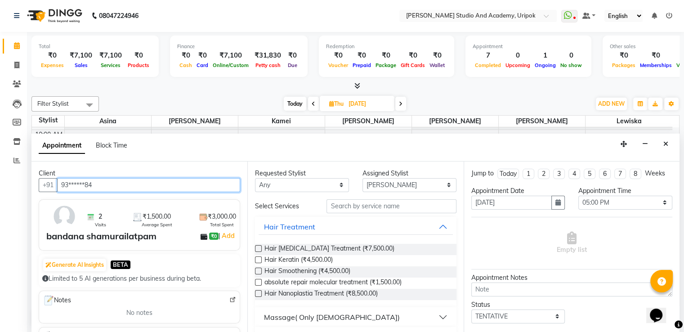
type input "93******84"
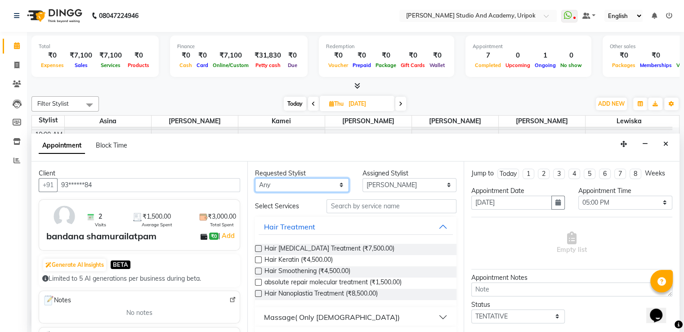
click at [311, 180] on select "Any [PERSON_NAME] [PERSON_NAME] Maimom [PERSON_NAME] [PERSON_NAME]" at bounding box center [302, 185] width 94 height 14
select select "29614"
click at [255, 178] on select "Any [PERSON_NAME] [PERSON_NAME] Maimom [PERSON_NAME] [PERSON_NAME]" at bounding box center [302, 185] width 94 height 14
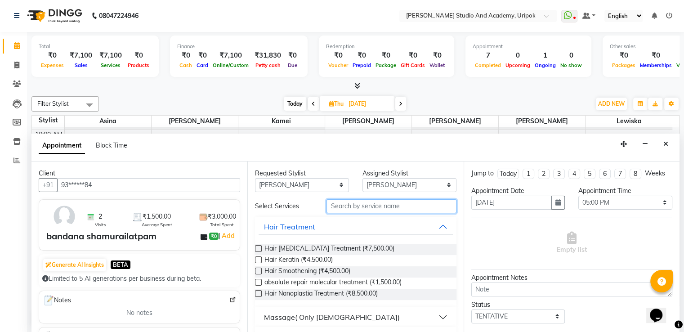
click at [346, 203] on input "text" at bounding box center [391, 206] width 130 height 14
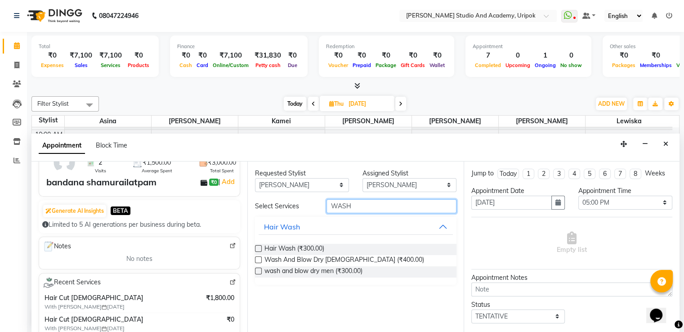
scroll to position [0, 0]
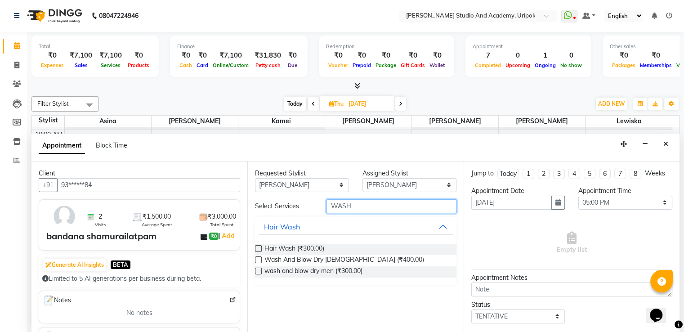
type input "WASH"
click at [260, 257] on label at bounding box center [258, 259] width 7 height 7
click at [260, 258] on input "checkbox" at bounding box center [258, 261] width 6 height 6
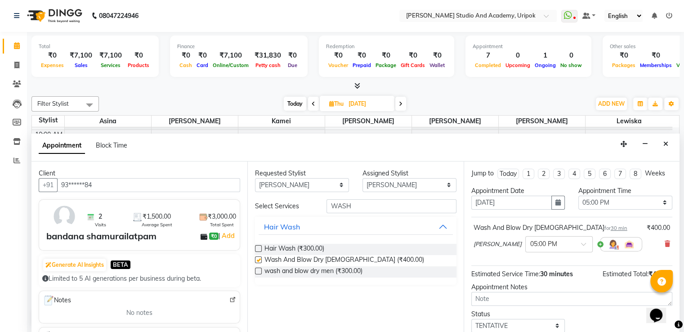
checkbox input "false"
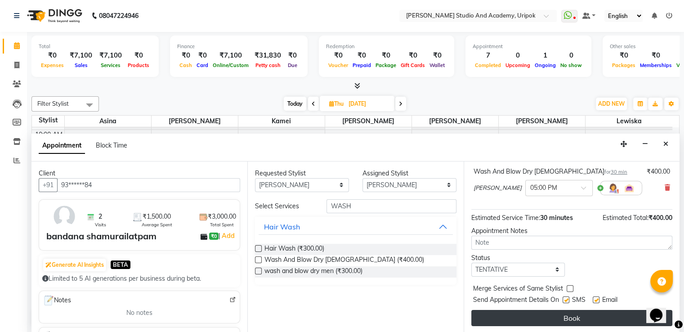
click at [577, 313] on button "Book" at bounding box center [571, 318] width 201 height 16
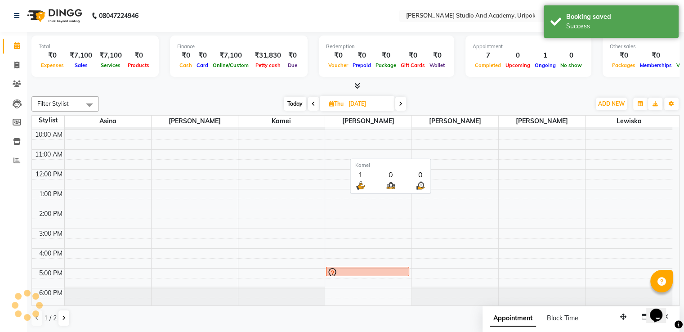
scroll to position [0, 0]
click at [18, 47] on icon at bounding box center [17, 46] width 6 height 7
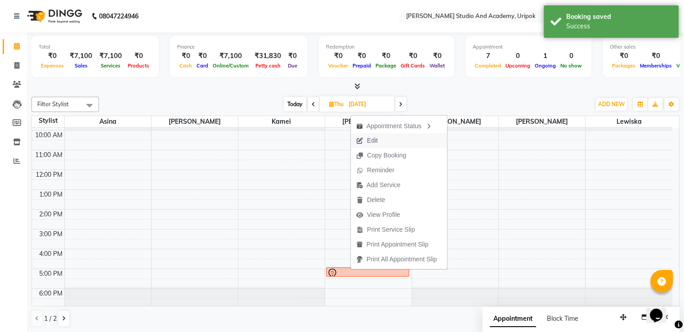
click at [384, 144] on button "Edit" at bounding box center [399, 140] width 96 height 15
select select "tentative"
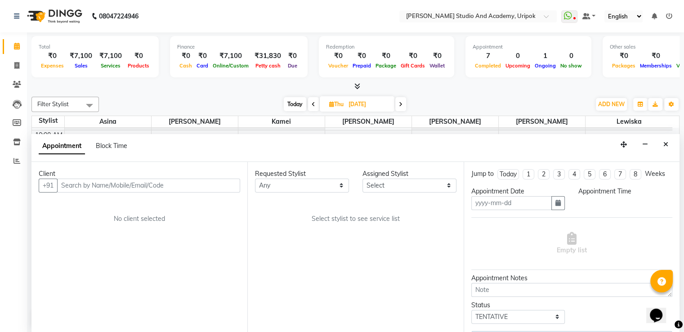
scroll to position [0, 0]
type input "[DATE]"
select select "1020"
select select "29614"
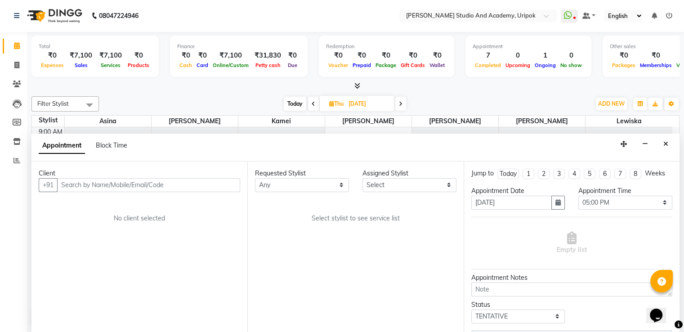
select select "29614"
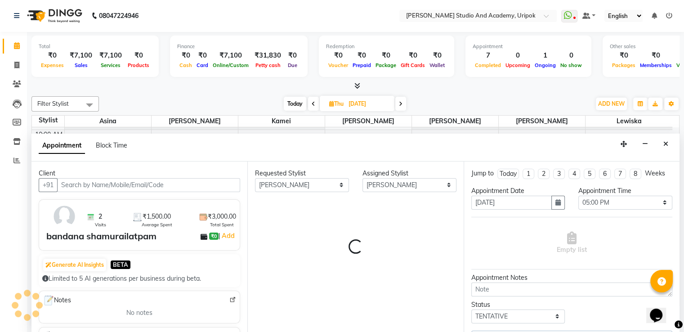
select select "2142"
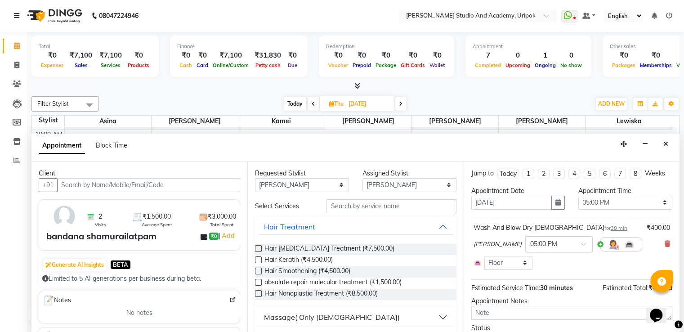
click at [530, 240] on input "text" at bounding box center [550, 243] width 40 height 9
click at [665, 243] on icon at bounding box center [667, 244] width 5 height 6
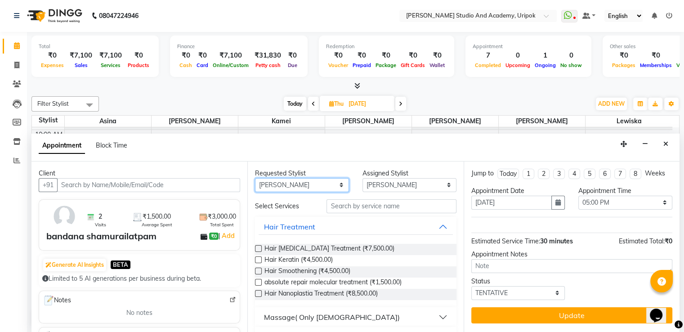
click at [327, 182] on select "Any [PERSON_NAME] [PERSON_NAME] Maimom [PERSON_NAME] [PERSON_NAME]" at bounding box center [302, 185] width 94 height 14
select select "71758"
click at [255, 178] on select "Any [PERSON_NAME] [PERSON_NAME] Maimom [PERSON_NAME] [PERSON_NAME]" at bounding box center [302, 185] width 94 height 14
select select "71758"
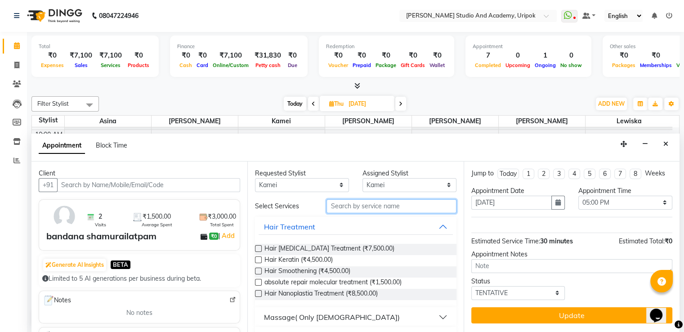
click at [351, 204] on input "text" at bounding box center [391, 206] width 130 height 14
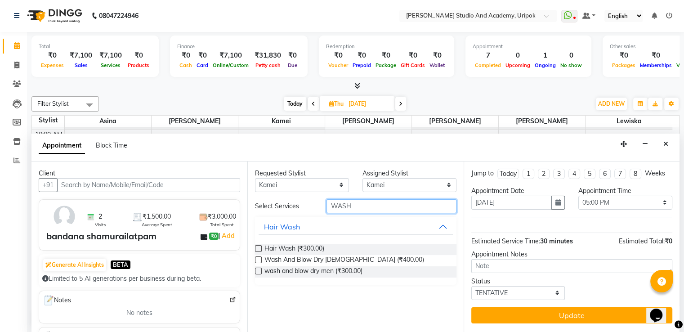
type input "WASH"
click at [257, 259] on label at bounding box center [258, 259] width 7 height 7
click at [257, 259] on input "checkbox" at bounding box center [258, 261] width 6 height 6
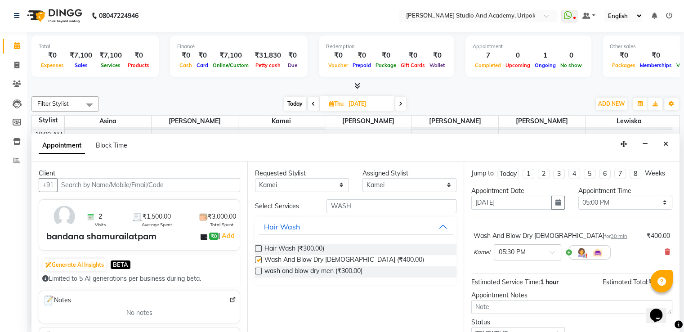
checkbox input "false"
click at [533, 247] on input "text" at bounding box center [519, 251] width 40 height 9
click at [523, 321] on div "05:00 PM" at bounding box center [527, 326] width 67 height 17
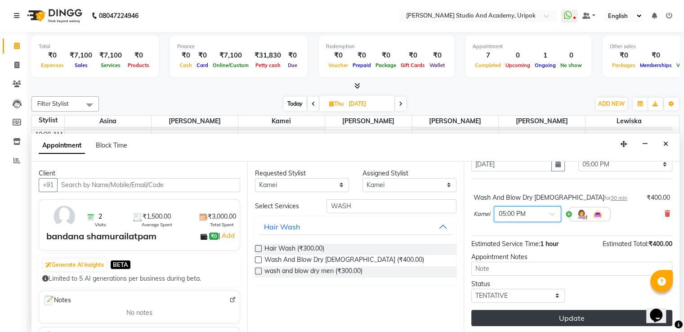
click at [568, 312] on button "Update" at bounding box center [571, 318] width 201 height 16
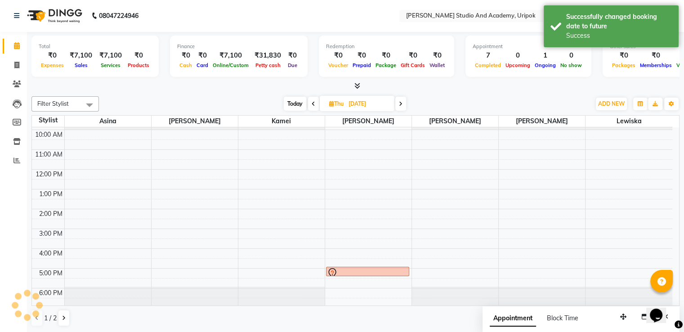
scroll to position [0, 0]
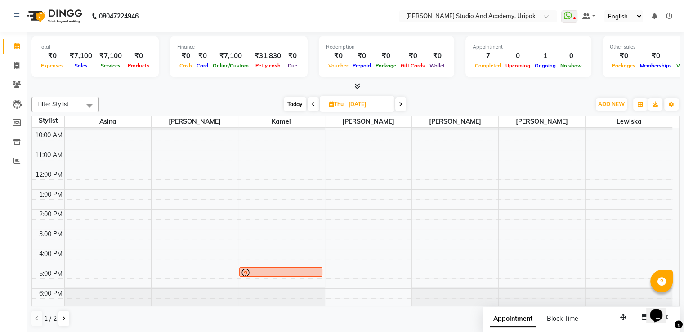
click at [313, 106] on span at bounding box center [313, 104] width 11 height 14
type input "[DATE]"
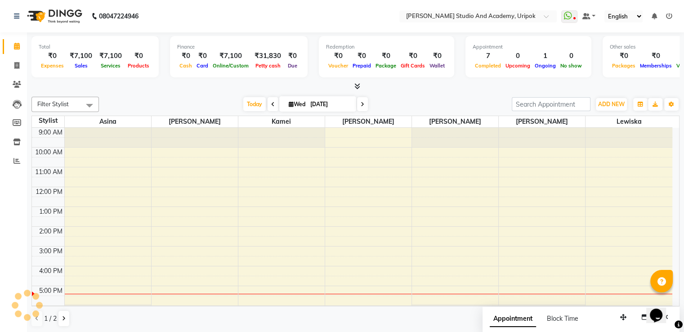
scroll to position [17, 0]
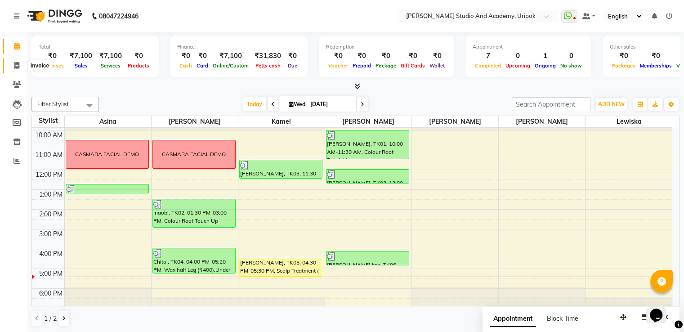
click at [12, 67] on span at bounding box center [17, 66] width 16 height 10
select select "service"
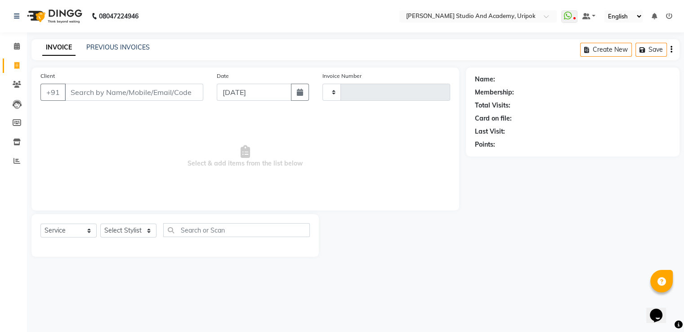
type input "1195"
select select "4880"
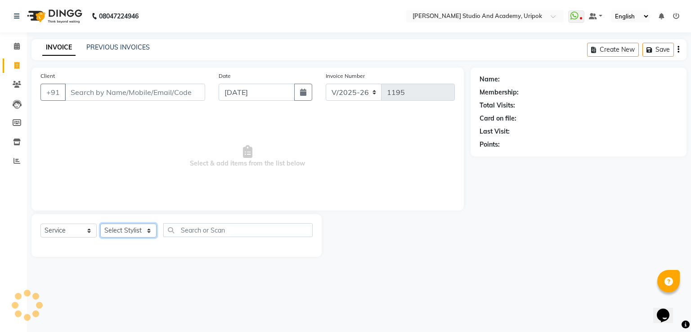
click at [140, 228] on select "Select Stylist [PERSON_NAME] [PERSON_NAME] [PERSON_NAME] [PERSON_NAME] [PERSON_…" at bounding box center [128, 230] width 56 height 14
select select "29614"
click at [100, 224] on select "Select Stylist [PERSON_NAME] [PERSON_NAME] [PERSON_NAME] [PERSON_NAME] [PERSON_…" at bounding box center [128, 230] width 56 height 14
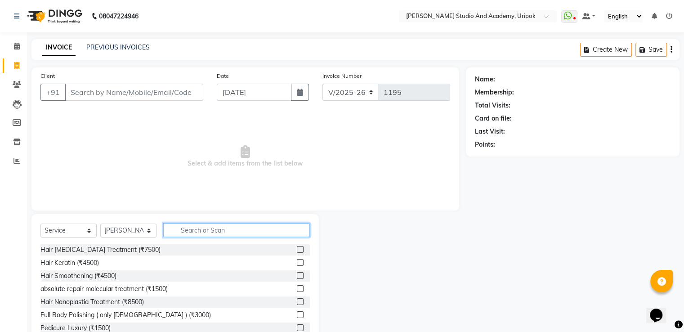
click at [224, 229] on input "text" at bounding box center [236, 230] width 147 height 14
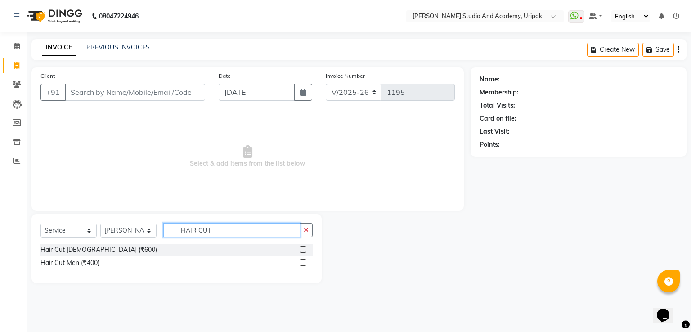
type input "HAIR CUT"
click at [304, 260] on label at bounding box center [302, 262] width 7 height 7
click at [304, 260] on input "checkbox" at bounding box center [302, 263] width 6 height 6
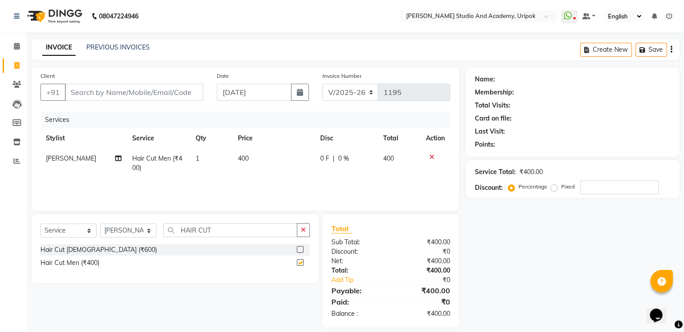
checkbox input "false"
click at [179, 93] on input "Client" at bounding box center [134, 92] width 138 height 17
type input "8"
type input "0"
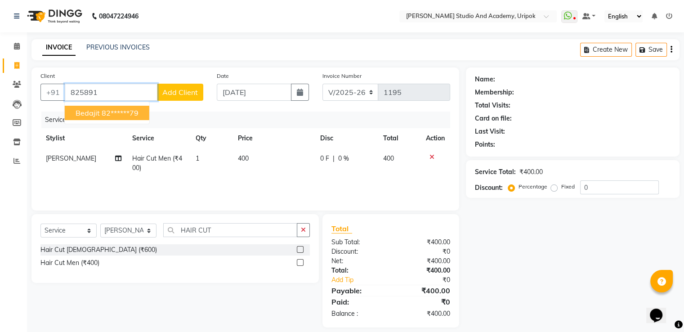
click at [98, 112] on span "bedajit" at bounding box center [88, 112] width 24 height 9
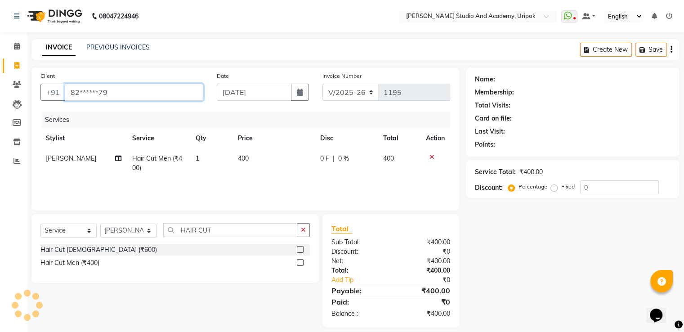
type input "82******79"
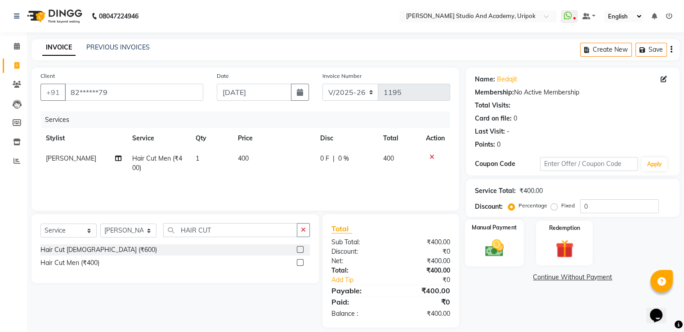
click at [499, 240] on img at bounding box center [494, 248] width 30 height 22
click at [564, 278] on span "GPay" at bounding box center [563, 277] width 18 height 10
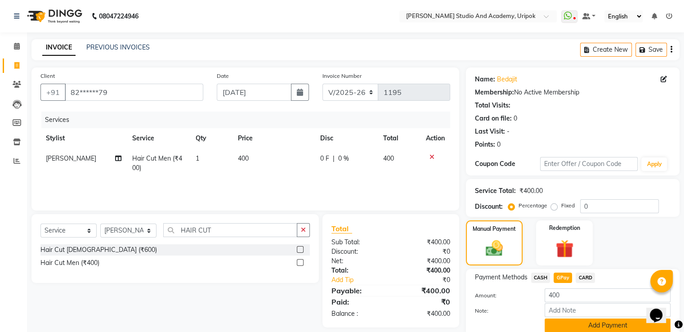
click at [635, 319] on button "Add Payment" at bounding box center [608, 325] width 126 height 14
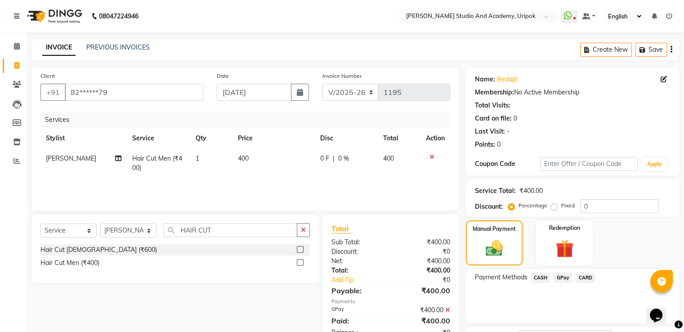
scroll to position [73, 0]
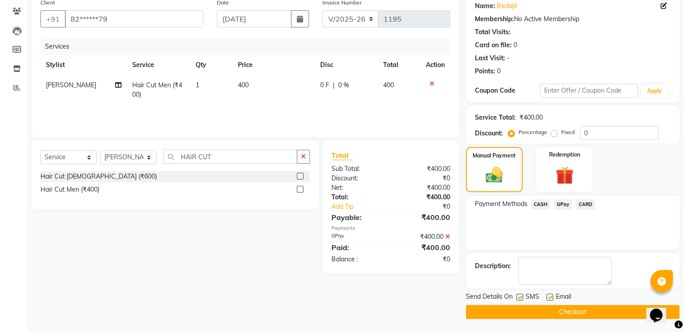
click at [591, 308] on button "Checkout" at bounding box center [573, 312] width 214 height 14
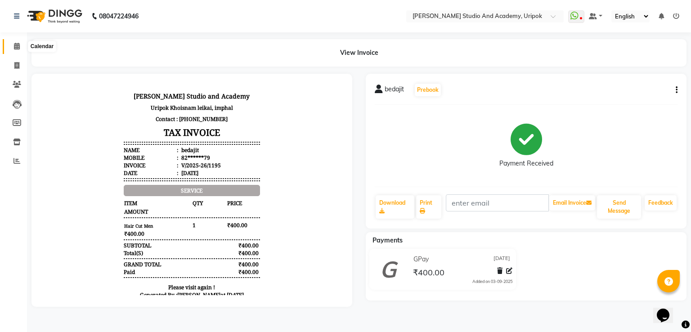
click at [11, 43] on span at bounding box center [17, 46] width 16 height 10
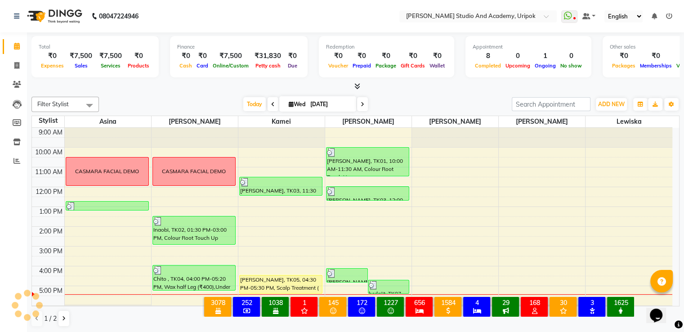
scroll to position [17, 0]
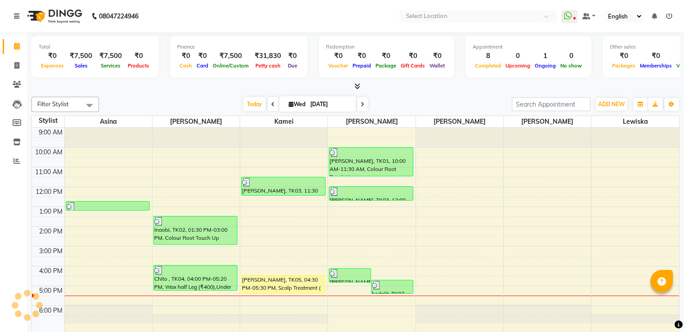
select select "en"
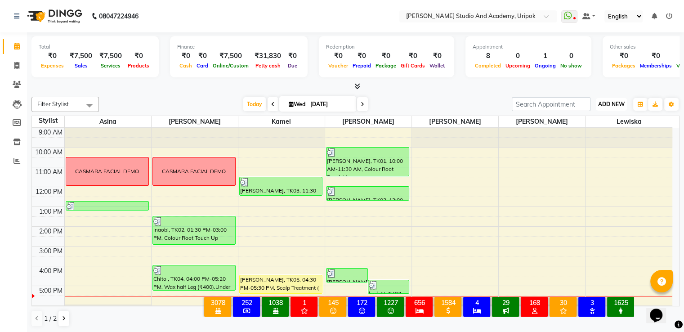
click at [618, 102] on span "ADD NEW" at bounding box center [611, 104] width 27 height 7
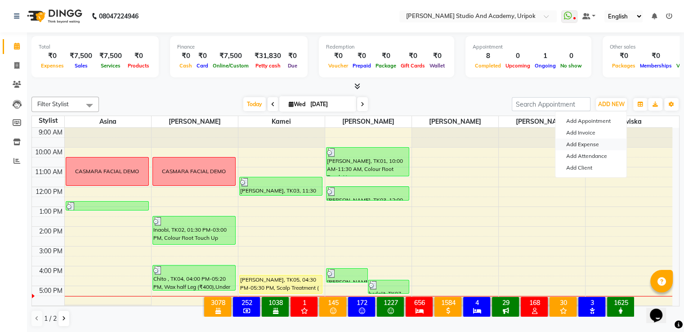
click at [589, 144] on link "Add Expense" at bounding box center [590, 144] width 71 height 12
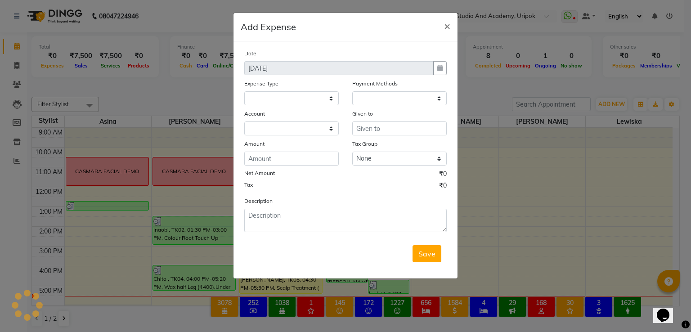
select select
select select "1"
select select "3739"
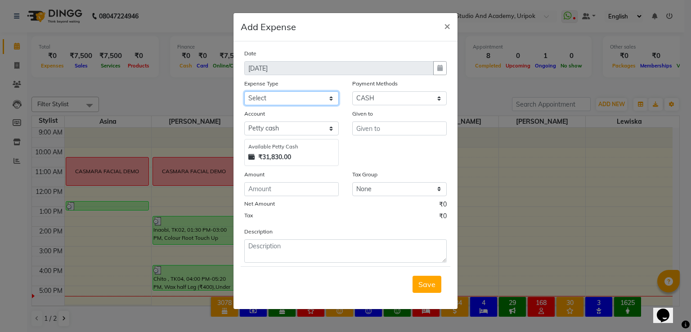
click at [331, 98] on select "Select Advance Salary Bank charges Car maintenance Cash transfer to bank Cash t…" at bounding box center [291, 98] width 94 height 14
select select "8021"
click at [244, 92] on select "Select Advance Salary Bank charges Car maintenance Cash transfer to bank Cash t…" at bounding box center [291, 98] width 94 height 14
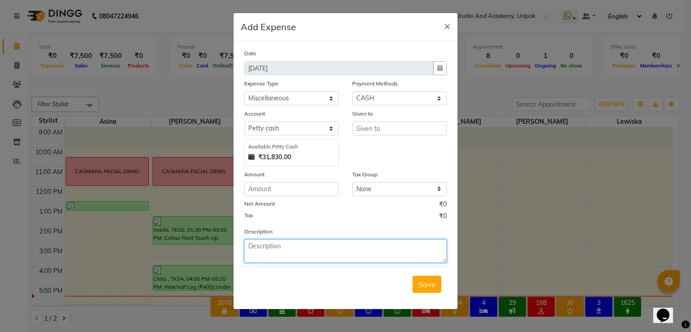
click at [285, 246] on textarea at bounding box center [345, 250] width 202 height 23
type textarea "LUXMI KITCHEN"
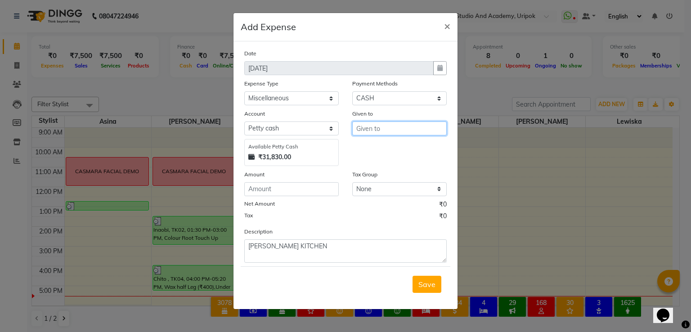
click at [372, 127] on input "text" at bounding box center [399, 128] width 94 height 14
type input "SONKA"
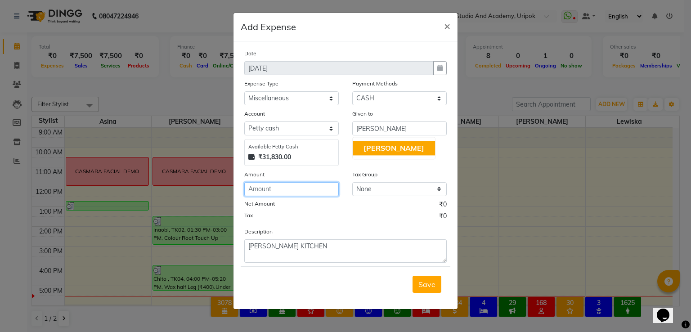
click at [277, 190] on input "number" at bounding box center [291, 189] width 94 height 14
type input "370"
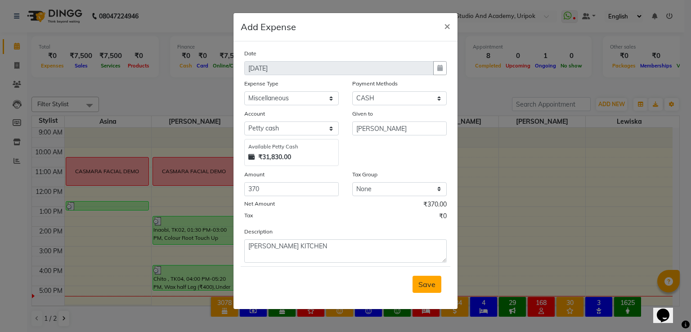
click at [428, 284] on span "Save" at bounding box center [426, 284] width 17 height 9
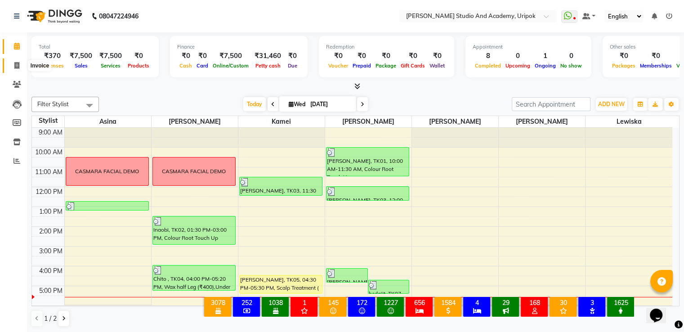
click at [13, 63] on span at bounding box center [17, 66] width 16 height 10
select select "service"
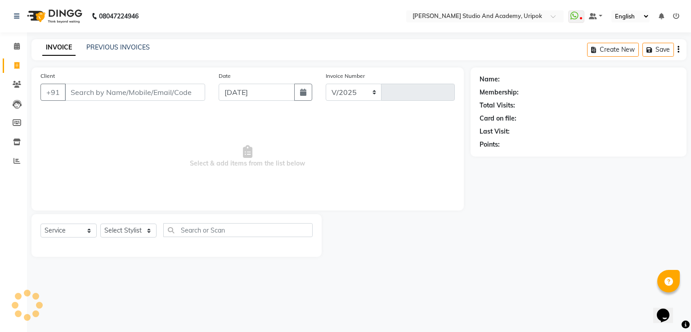
select select "4880"
type input "1196"
click at [103, 46] on link "PREVIOUS INVOICES" at bounding box center [117, 47] width 63 height 8
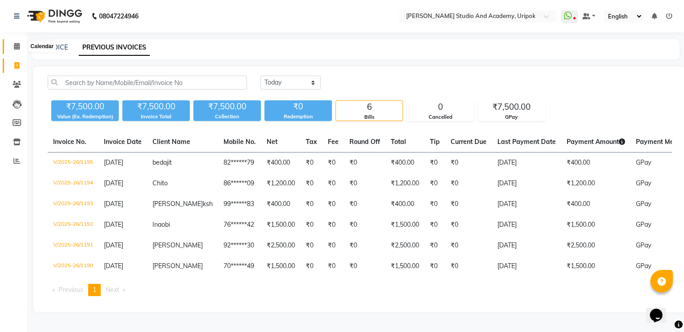
click at [18, 46] on icon at bounding box center [17, 46] width 6 height 7
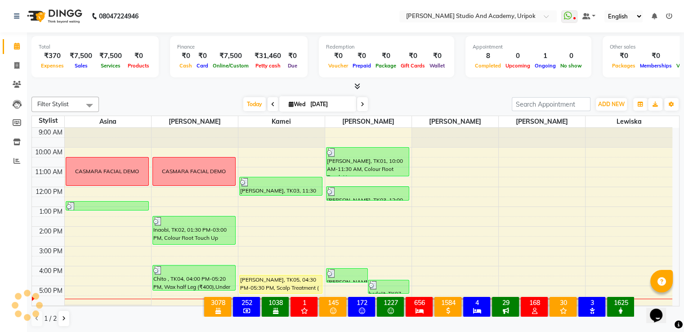
scroll to position [17, 0]
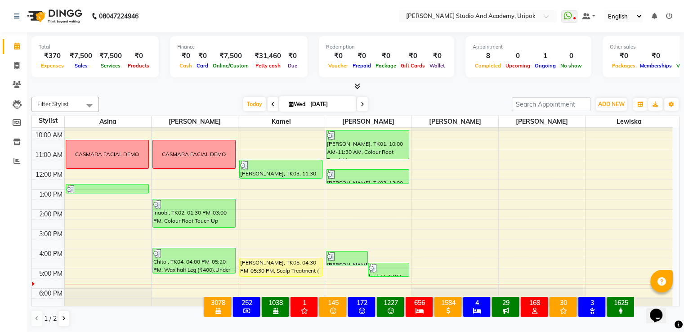
click at [362, 102] on icon at bounding box center [363, 104] width 4 height 5
type input "[DATE]"
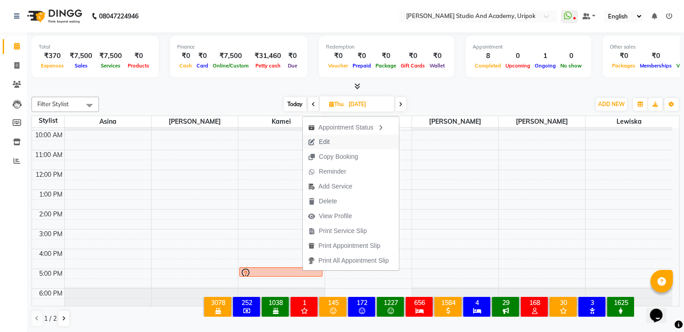
click at [338, 139] on button "Edit" at bounding box center [351, 141] width 96 height 15
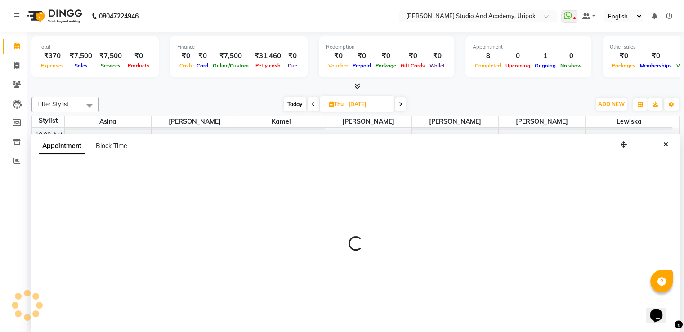
scroll to position [0, 0]
select select "tentative"
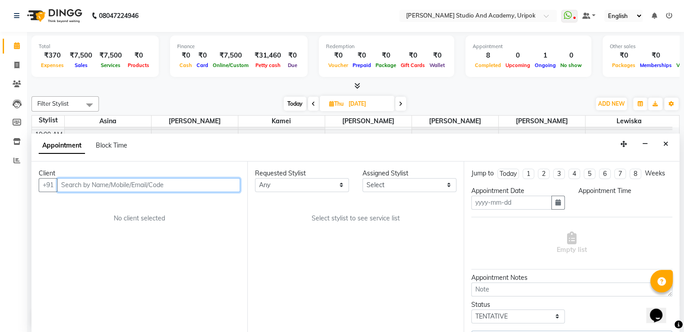
type input "[DATE]"
select select "1020"
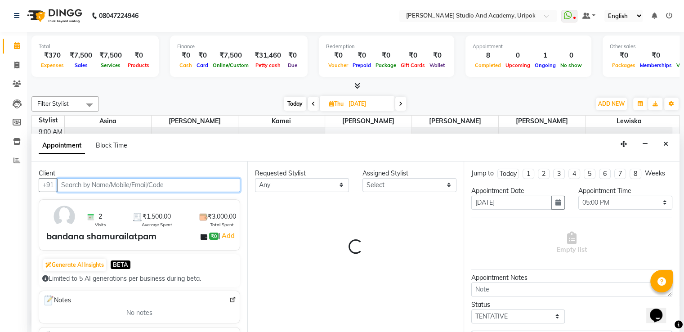
select select "71758"
select select "2142"
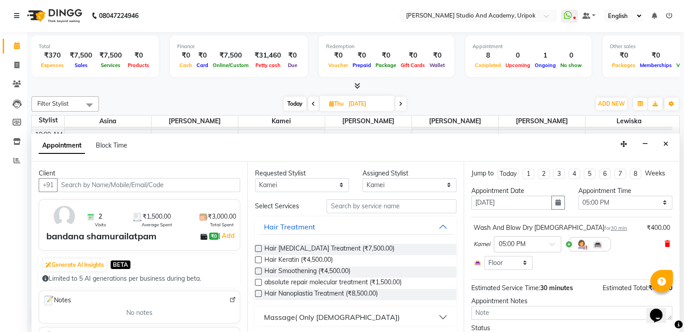
click at [665, 241] on icon at bounding box center [667, 244] width 5 height 6
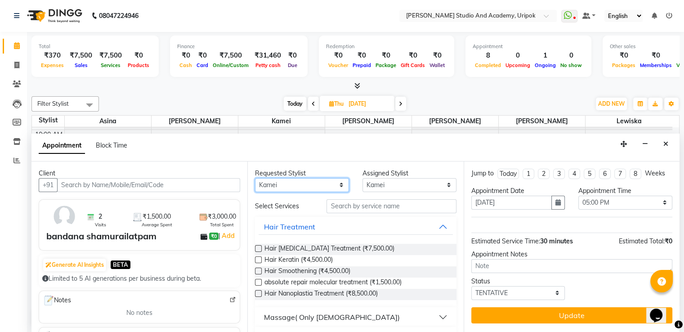
click at [341, 185] on select "Any [PERSON_NAME] [PERSON_NAME] Maimom [PERSON_NAME] [PERSON_NAME]" at bounding box center [302, 185] width 94 height 14
select select "29614"
click at [255, 178] on select "Any [PERSON_NAME] [PERSON_NAME] Maimom [PERSON_NAME] [PERSON_NAME]" at bounding box center [302, 185] width 94 height 14
select select "29614"
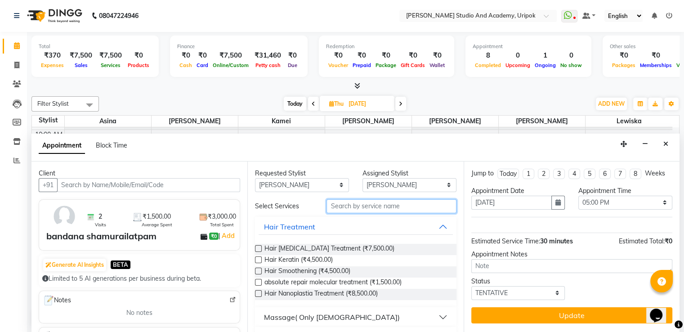
click at [349, 207] on input "text" at bounding box center [391, 206] width 130 height 14
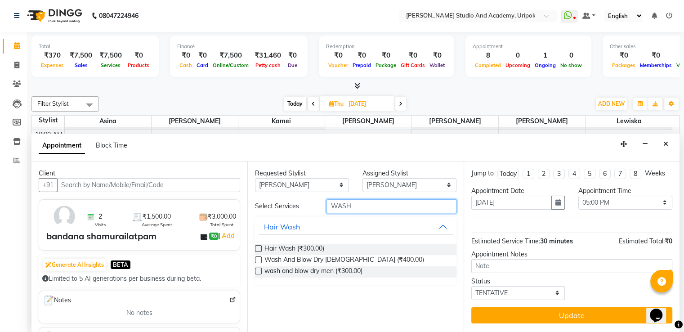
type input "WASH"
click at [260, 260] on label at bounding box center [258, 259] width 7 height 7
click at [260, 260] on input "checkbox" at bounding box center [258, 261] width 6 height 6
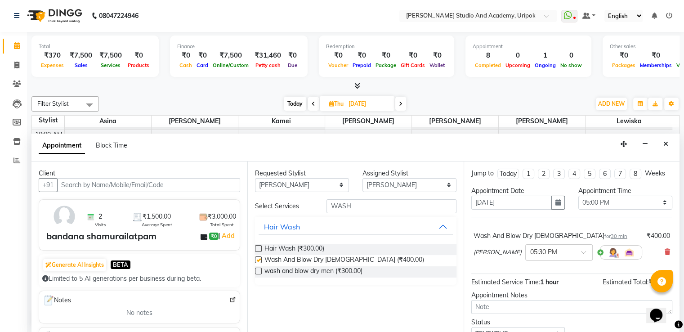
checkbox input "false"
click at [541, 254] on input "text" at bounding box center [550, 251] width 40 height 9
click at [526, 326] on div "05:00 PM" at bounding box center [559, 327] width 67 height 17
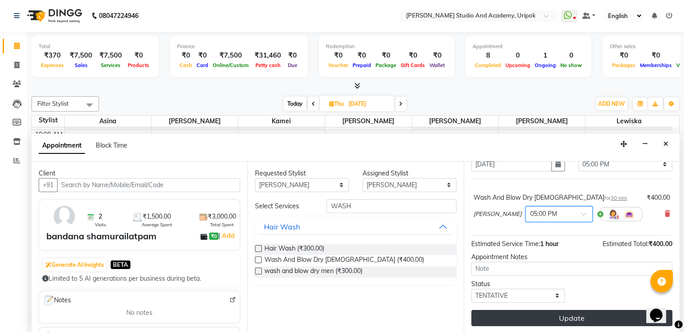
click at [576, 313] on button "Update" at bounding box center [571, 318] width 201 height 16
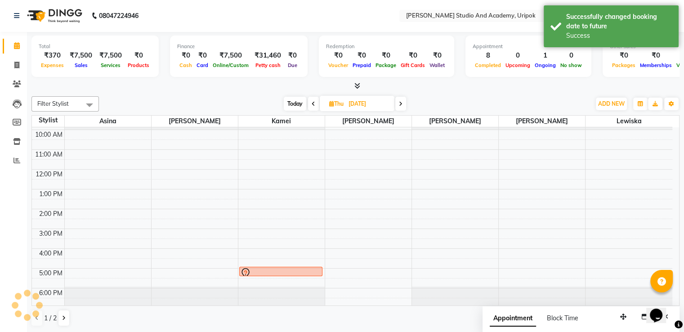
scroll to position [0, 0]
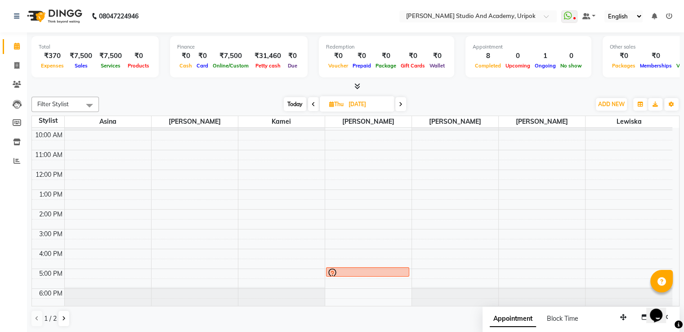
click at [299, 134] on div "9:00 AM 10:00 AM 11:00 AM 12:00 PM 1:00 PM 2:00 PM 3:00 PM 4:00 PM 5:00 PM 6:00…" at bounding box center [352, 209] width 640 height 197
select select "71758"
select select "tentative"
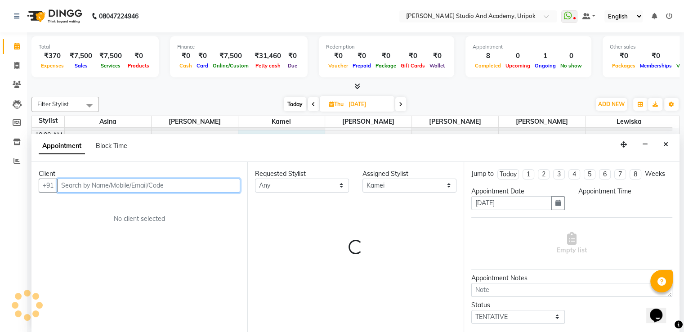
scroll to position [0, 0]
select select "600"
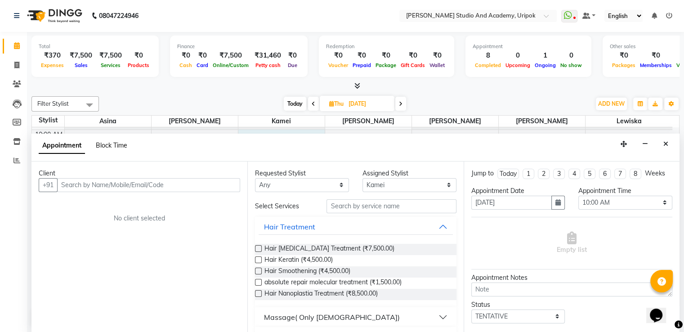
click at [111, 144] on span "Block Time" at bounding box center [111, 145] width 31 height 8
select select "71758"
select select "600"
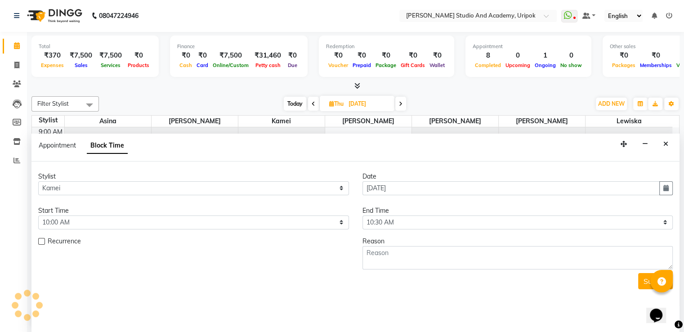
scroll to position [17, 0]
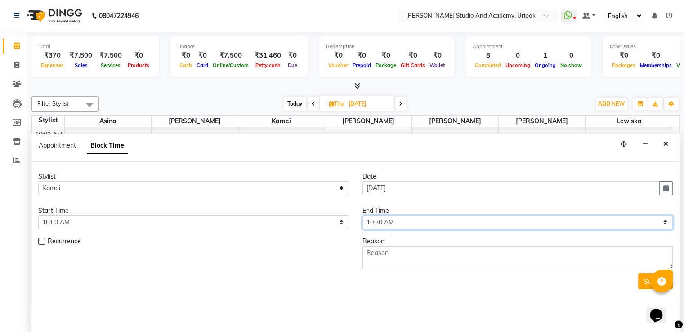
click at [377, 225] on select "Select 10:00 AM 10:30 AM 11:00 AM 11:30 AM 12:00 PM 12:30 PM 01:00 PM 01:30 PM …" at bounding box center [517, 222] width 311 height 14
select select "1080"
click at [362, 215] on select "Select 10:00 AM 10:30 AM 11:00 AM 11:30 AM 12:00 PM 12:30 PM 01:00 PM 01:30 PM …" at bounding box center [517, 222] width 311 height 14
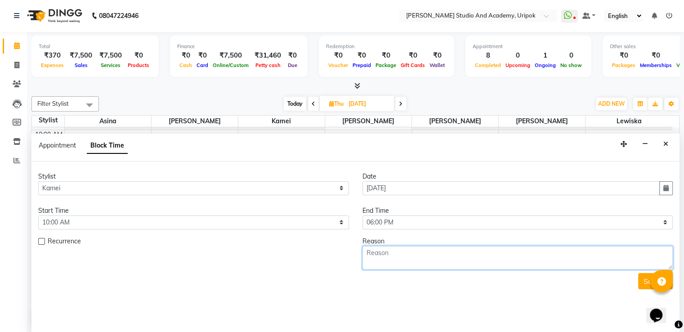
click at [402, 254] on textarea at bounding box center [517, 257] width 311 height 23
type textarea "OFF"
click at [645, 286] on button "Submit" at bounding box center [655, 281] width 35 height 16
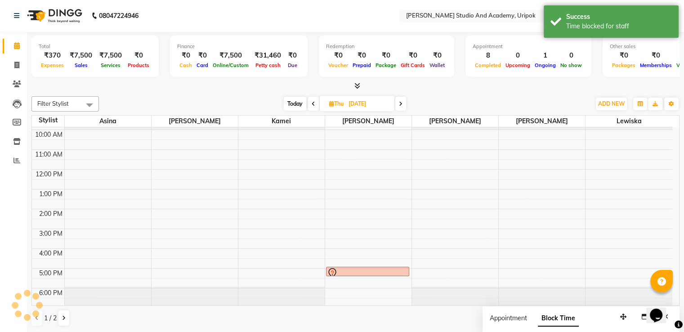
scroll to position [0, 0]
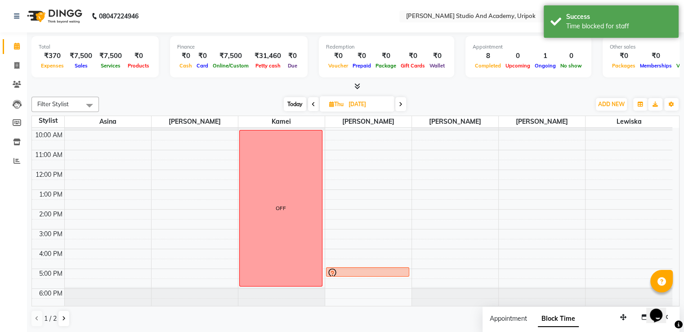
click at [295, 103] on span "Today" at bounding box center [295, 104] width 22 height 14
type input "[DATE]"
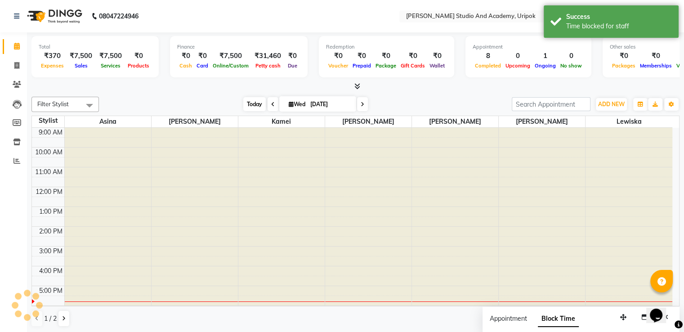
scroll to position [17, 0]
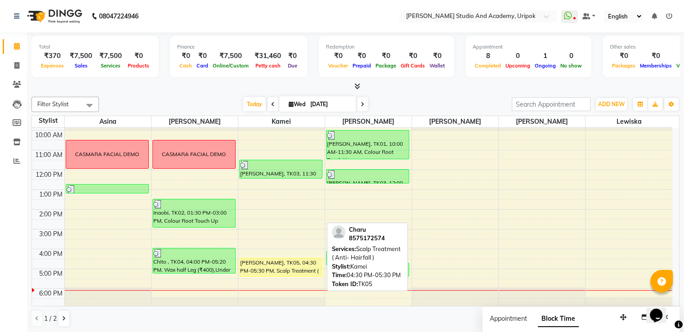
click at [286, 267] on div "[PERSON_NAME], TK05, 04:30 PM-05:30 PM, Scalp Treatment ( Anti- Hairfall )" at bounding box center [281, 267] width 82 height 18
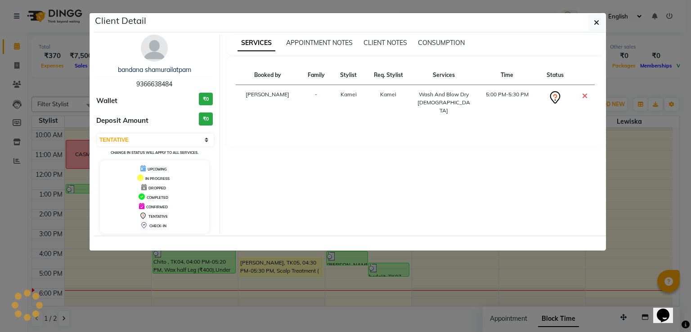
select select "1"
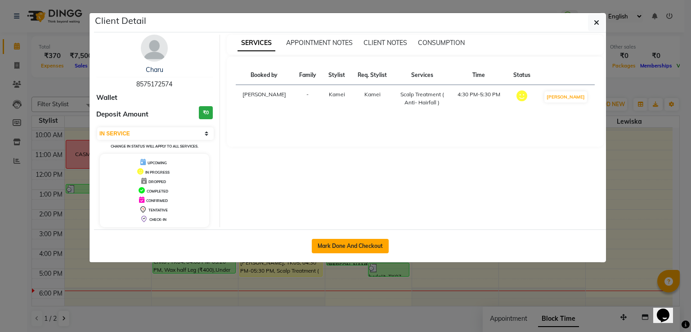
click at [335, 250] on button "Mark Done And Checkout" at bounding box center [350, 246] width 77 height 14
select select "service"
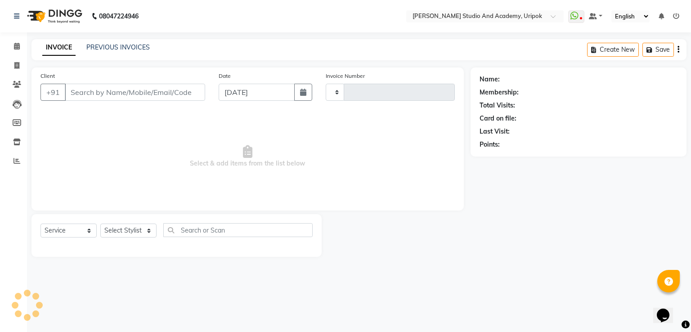
type input "1196"
select select "4880"
type input "85******74"
select select "71758"
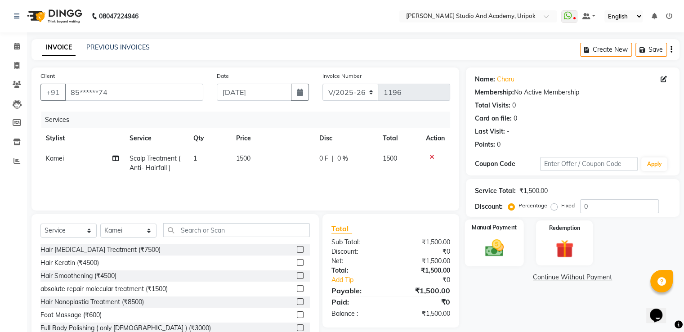
click at [493, 249] on img at bounding box center [494, 248] width 30 height 22
click at [563, 277] on span "GPay" at bounding box center [563, 277] width 18 height 10
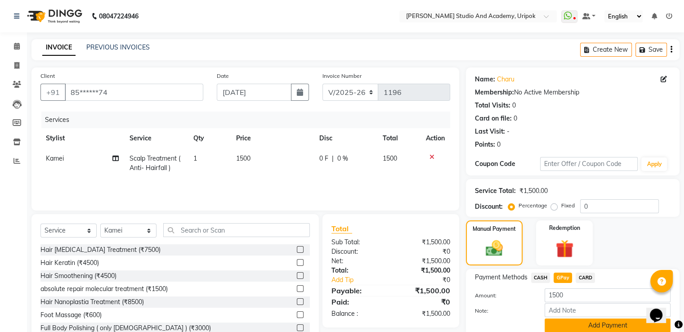
click at [577, 324] on button "Add Payment" at bounding box center [608, 325] width 126 height 14
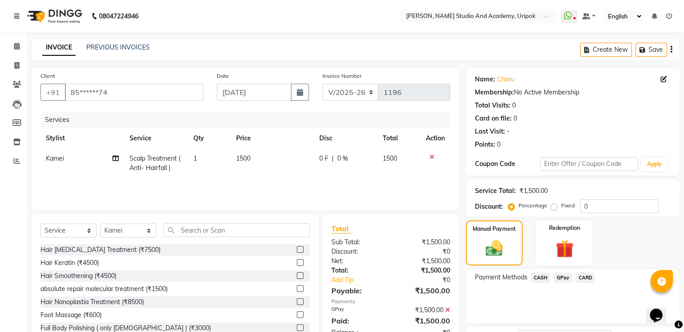
click at [562, 274] on span "GPay" at bounding box center [563, 277] width 18 height 10
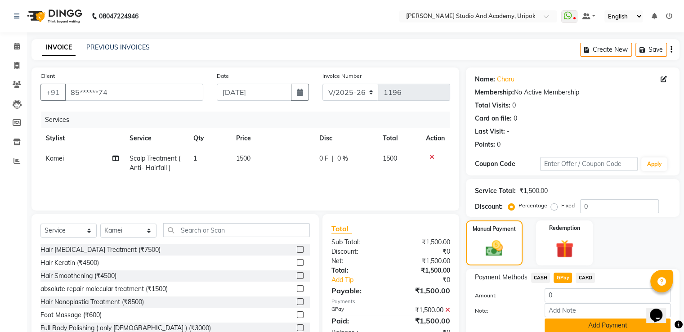
click at [611, 326] on button "Add Payment" at bounding box center [608, 325] width 126 height 14
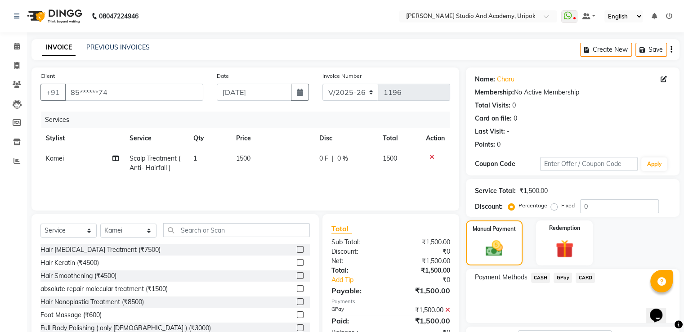
scroll to position [73, 0]
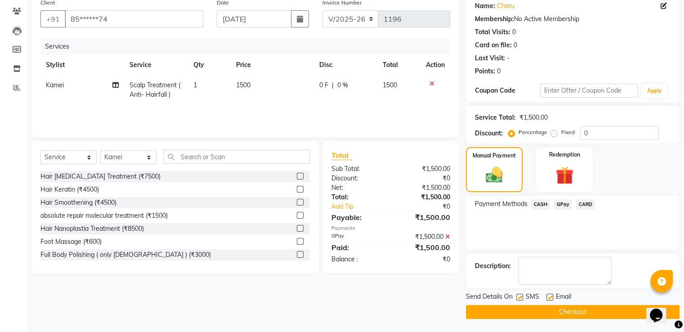
click at [562, 313] on button "Checkout" at bounding box center [573, 312] width 214 height 14
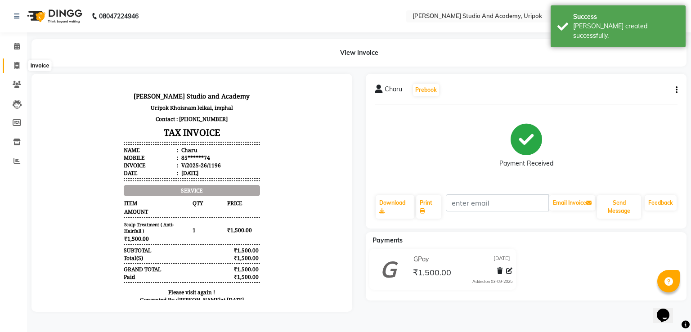
click at [19, 66] on span at bounding box center [17, 66] width 16 height 10
select select "service"
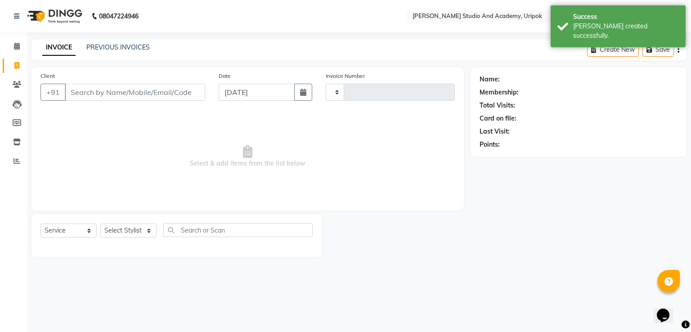
type input "1197"
select select "4880"
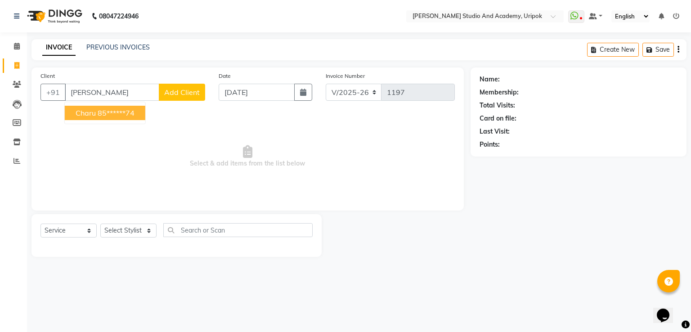
click at [104, 112] on ngb-highlight "85******74" at bounding box center [116, 112] width 37 height 9
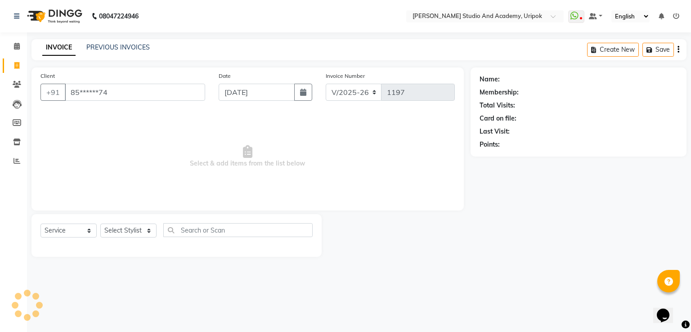
type input "85******74"
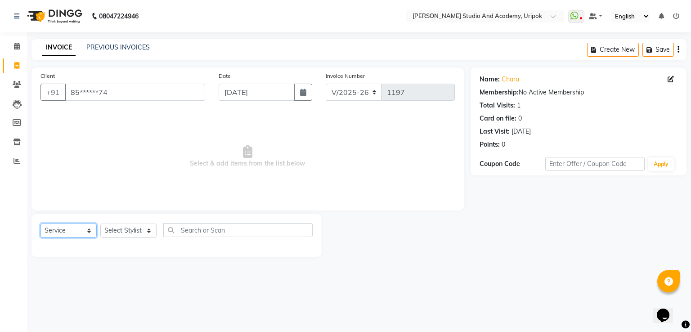
click at [80, 236] on select "Select Service Product Membership Package Voucher Prepaid Gift Card" at bounding box center [68, 230] width 56 height 14
select select "product"
click at [40, 224] on select "Select Service Product Membership Package Voucher Prepaid Gift Card" at bounding box center [68, 230] width 56 height 14
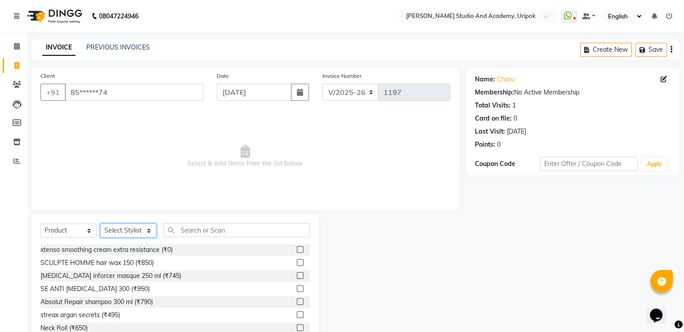
click at [149, 229] on select "Select Stylist [PERSON_NAME] [PERSON_NAME] [PERSON_NAME] [PERSON_NAME] [PERSON_…" at bounding box center [128, 230] width 56 height 14
select select "71758"
click at [100, 224] on select "Select Stylist [PERSON_NAME] [PERSON_NAME] [PERSON_NAME] [PERSON_NAME] [PERSON_…" at bounding box center [128, 230] width 56 height 14
click at [215, 233] on input "text" at bounding box center [236, 230] width 147 height 14
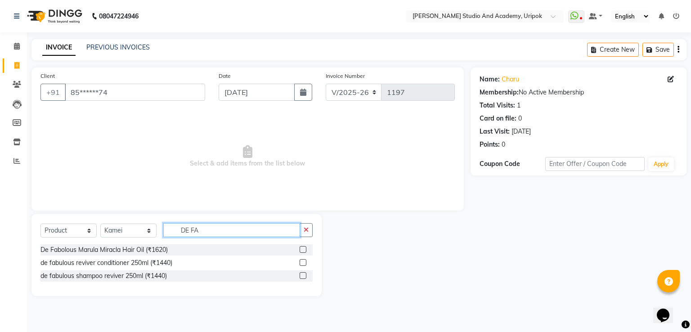
type input "DE FA"
click at [303, 262] on label at bounding box center [302, 262] width 7 height 7
click at [303, 262] on input "checkbox" at bounding box center [302, 263] width 6 height 6
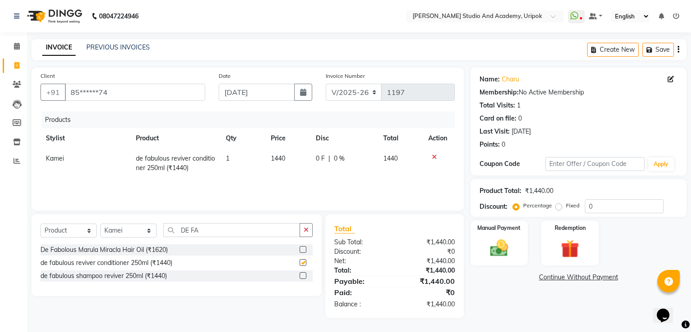
checkbox input "false"
click at [302, 274] on label at bounding box center [302, 275] width 7 height 7
click at [302, 274] on input "checkbox" at bounding box center [302, 276] width 6 height 6
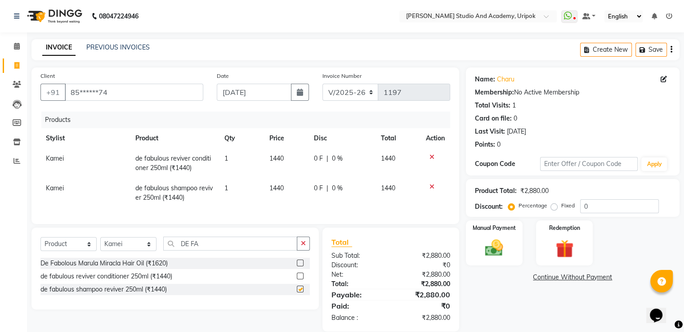
checkbox input "false"
click at [486, 240] on img at bounding box center [494, 248] width 30 height 22
click at [568, 277] on span "GPay" at bounding box center [563, 277] width 18 height 10
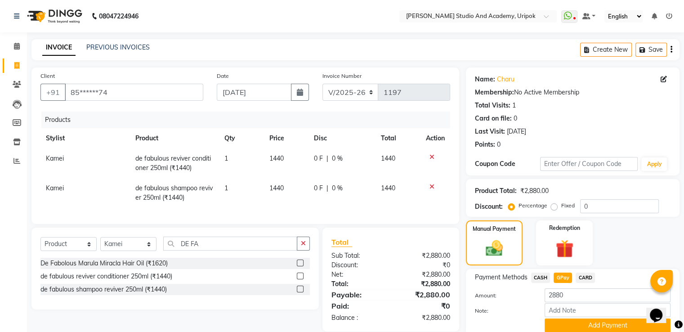
scroll to position [36, 0]
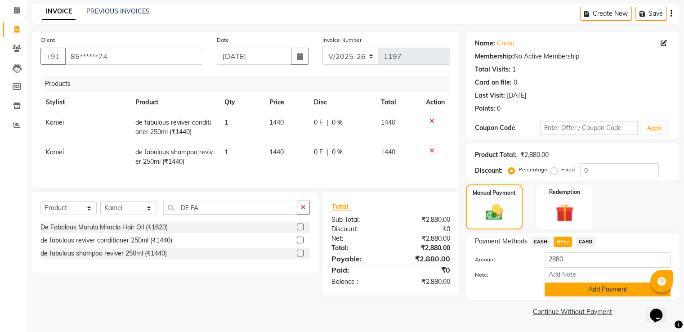
click at [619, 286] on button "Add Payment" at bounding box center [608, 289] width 126 height 14
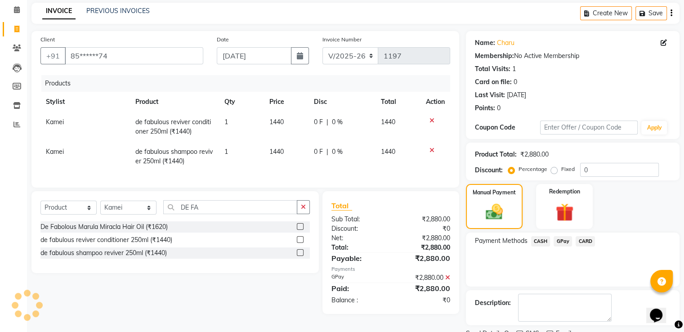
scroll to position [73, 0]
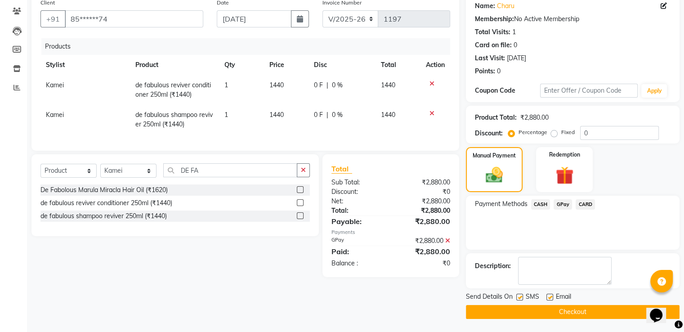
click at [564, 311] on button "Checkout" at bounding box center [573, 312] width 214 height 14
